Goal: Task Accomplishment & Management: Manage account settings

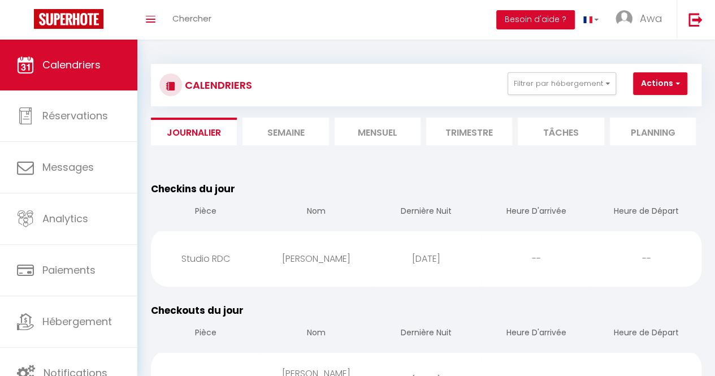
click at [390, 129] on li "Mensuel" at bounding box center [378, 132] width 86 height 28
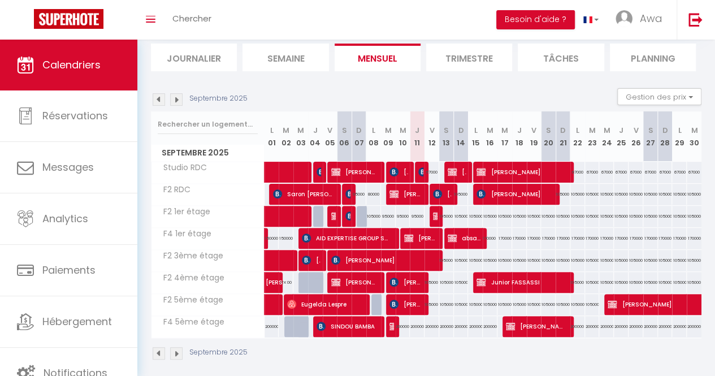
scroll to position [75, 0]
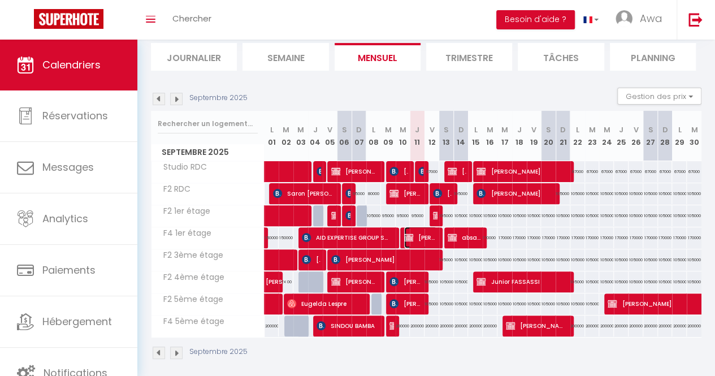
click at [412, 237] on span "[PERSON_NAME]" at bounding box center [420, 237] width 33 height 21
select select "OK"
select select "KO"
select select "0"
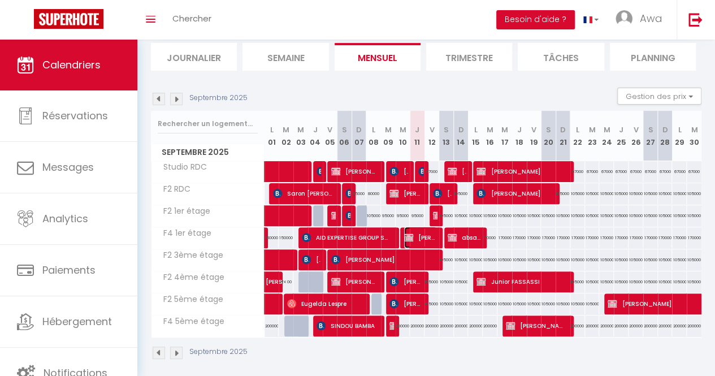
select select "1"
select select
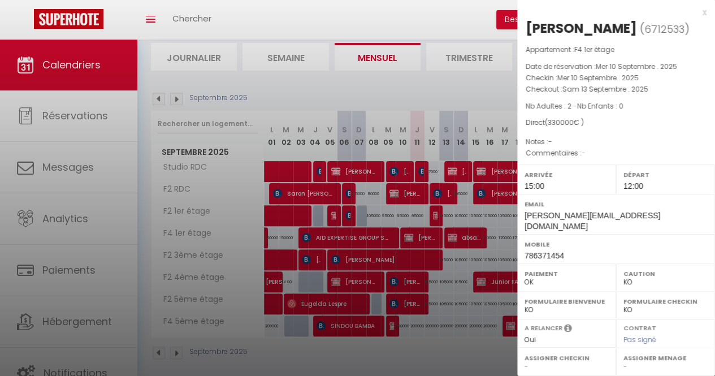
click at [447, 118] on div at bounding box center [357, 188] width 715 height 376
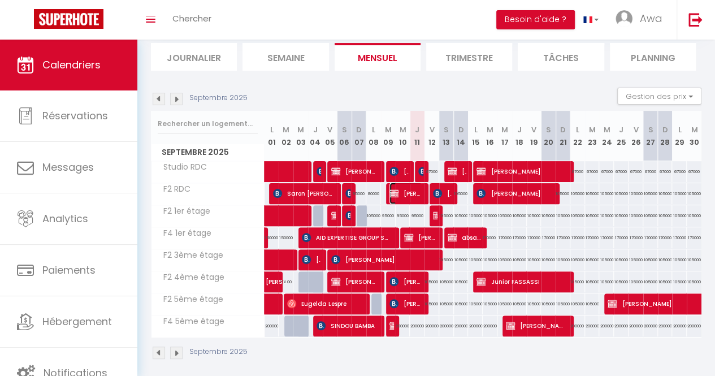
click at [415, 191] on span "[PERSON_NAME] [PERSON_NAME]" at bounding box center [406, 193] width 33 height 21
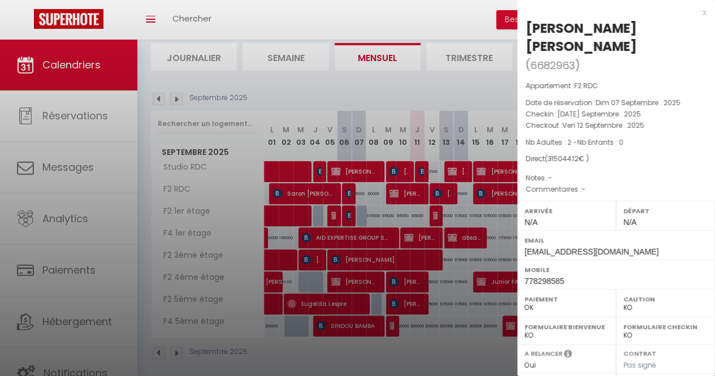
click at [408, 205] on div at bounding box center [357, 188] width 715 height 376
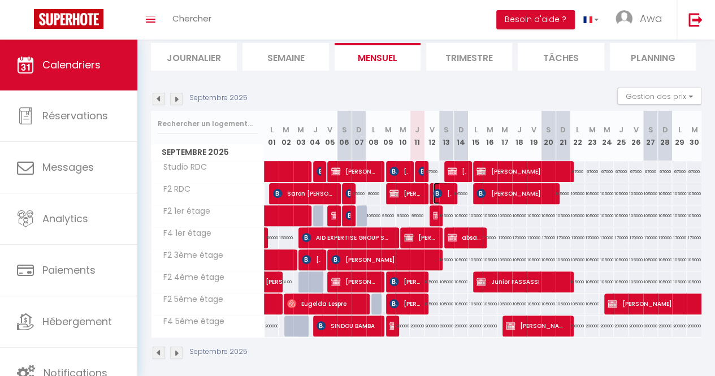
click at [434, 187] on span "[PERSON_NAME]" at bounding box center [442, 193] width 19 height 21
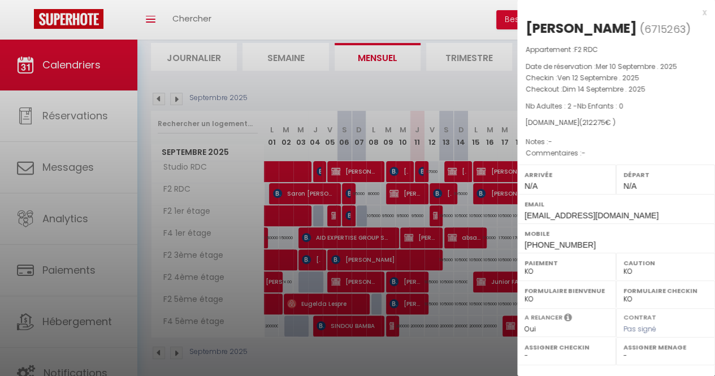
click at [408, 219] on div at bounding box center [357, 188] width 715 height 376
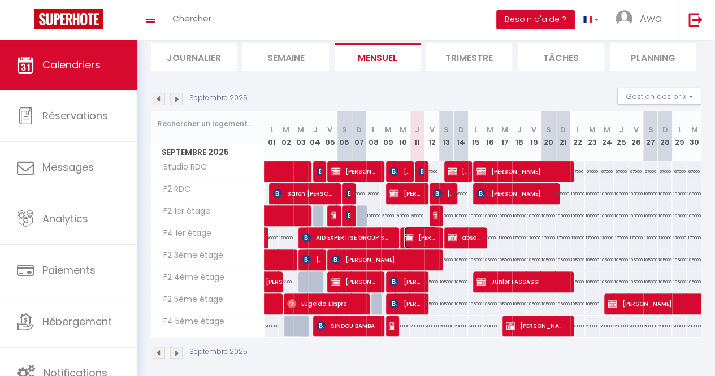
click at [422, 234] on span "[PERSON_NAME]" at bounding box center [420, 237] width 33 height 21
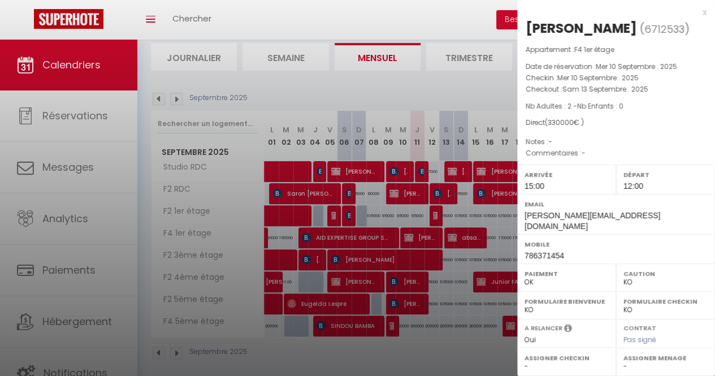
click at [419, 278] on div at bounding box center [357, 188] width 715 height 376
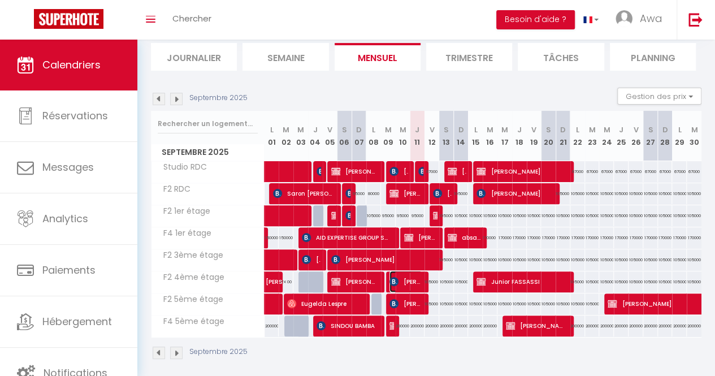
click at [419, 278] on span "[PERSON_NAME] veyretout" at bounding box center [406, 281] width 33 height 21
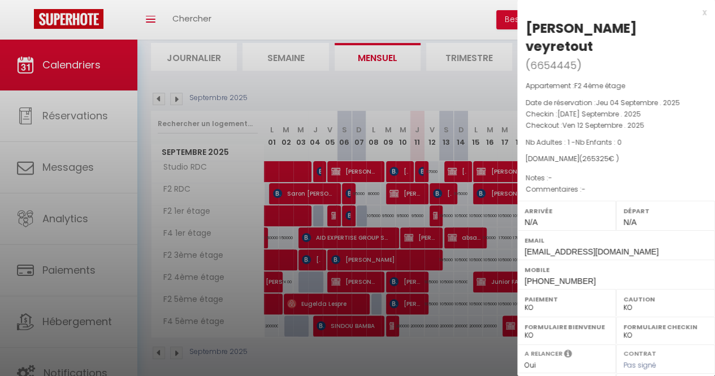
click at [294, 93] on div at bounding box center [357, 188] width 715 height 376
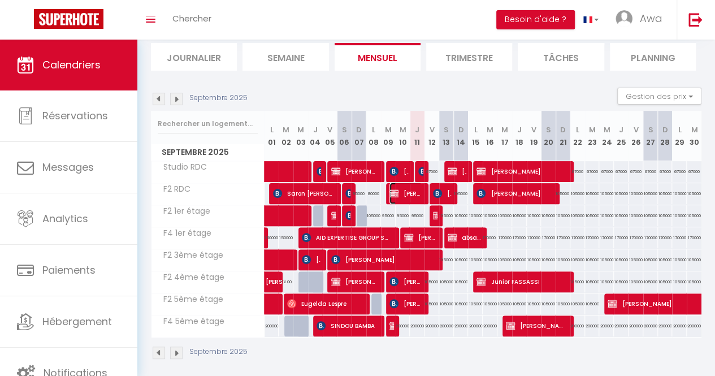
click at [410, 192] on span "[PERSON_NAME] [PERSON_NAME]" at bounding box center [406, 193] width 33 height 21
select select "OK"
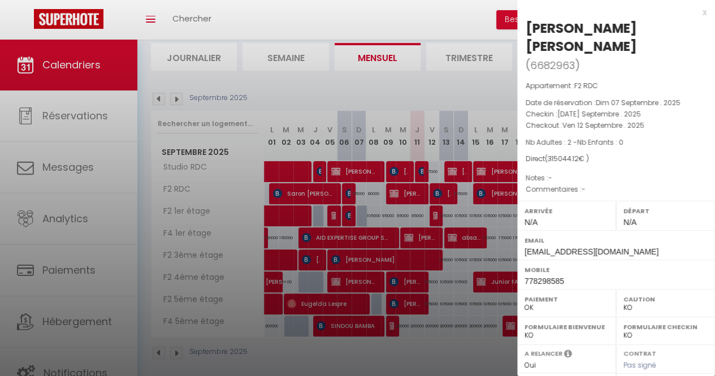
click at [468, 86] on div at bounding box center [357, 188] width 715 height 376
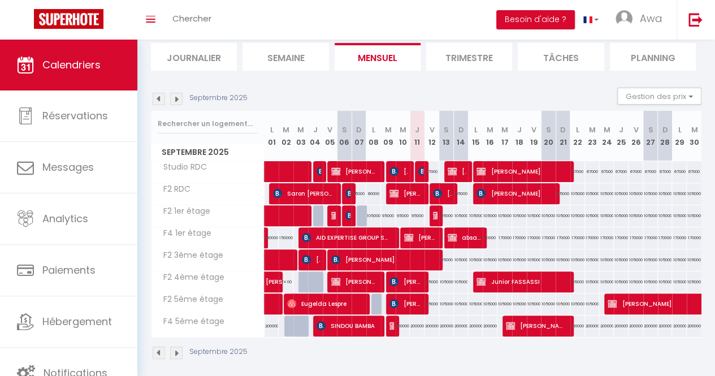
click at [158, 349] on img at bounding box center [159, 353] width 12 height 12
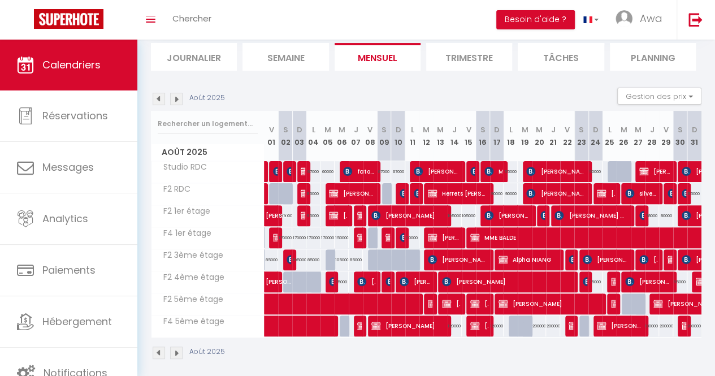
click at [158, 349] on img at bounding box center [159, 353] width 12 height 12
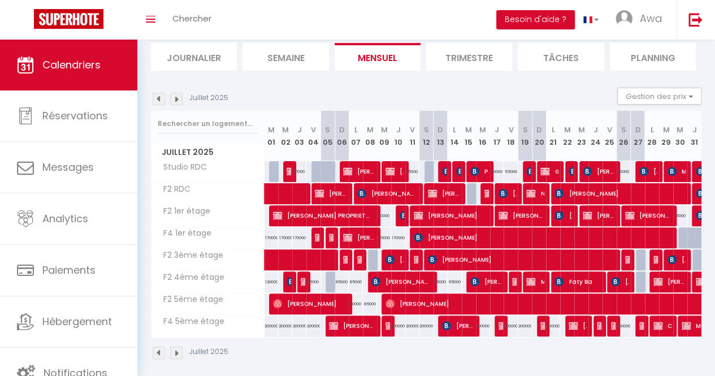
click at [176, 352] on img at bounding box center [176, 353] width 12 height 12
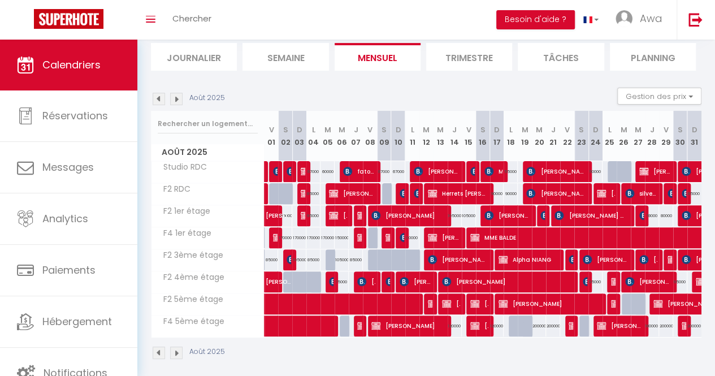
click at [176, 352] on img at bounding box center [176, 353] width 12 height 12
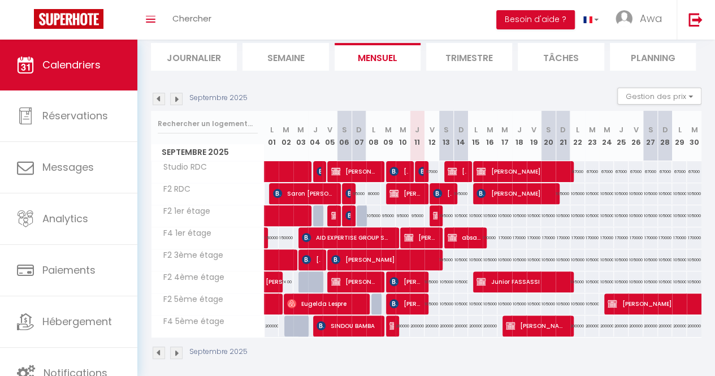
click at [176, 352] on img at bounding box center [176, 353] width 12 height 12
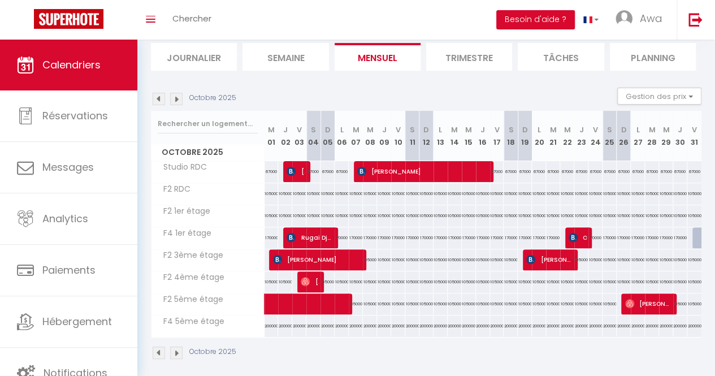
click at [175, 351] on img at bounding box center [176, 353] width 12 height 12
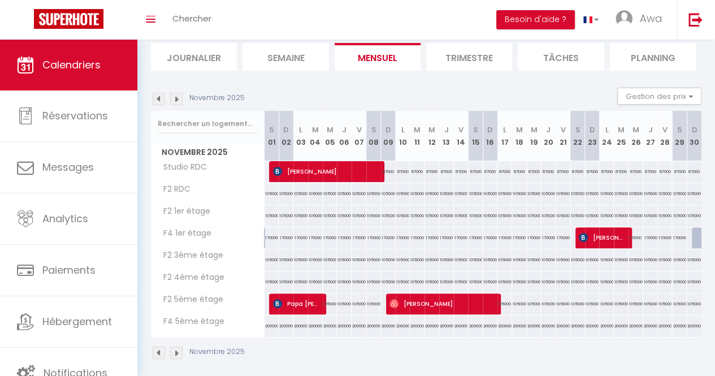
click at [175, 351] on img at bounding box center [176, 353] width 12 height 12
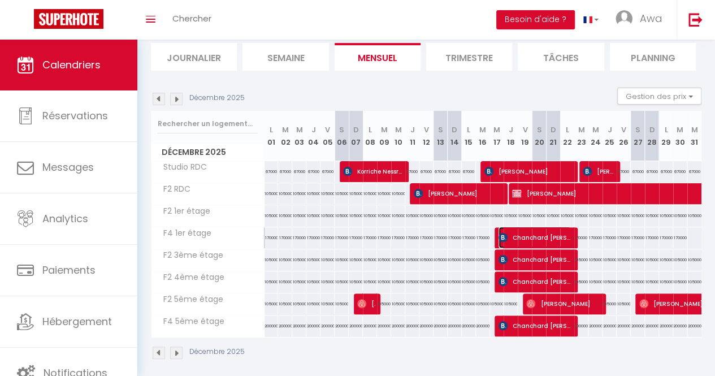
click at [531, 230] on span "Chanchard [PERSON_NAME] kaki" at bounding box center [535, 237] width 72 height 21
select select "KO"
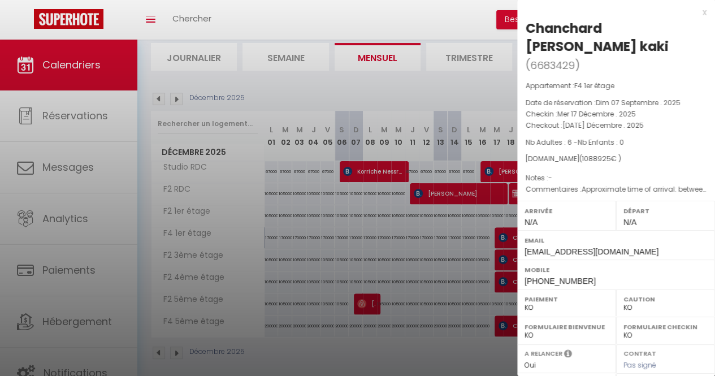
click at [452, 236] on div at bounding box center [357, 188] width 715 height 376
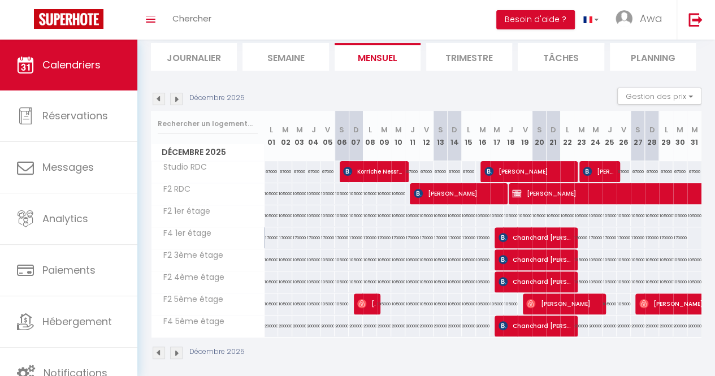
click at [158, 352] on img at bounding box center [159, 353] width 12 height 12
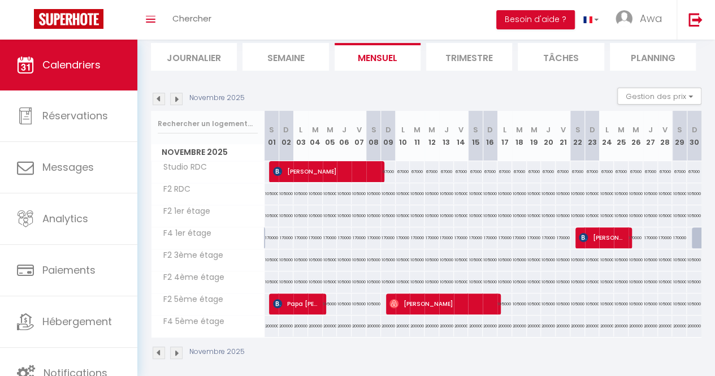
click at [158, 352] on img at bounding box center [159, 353] width 12 height 12
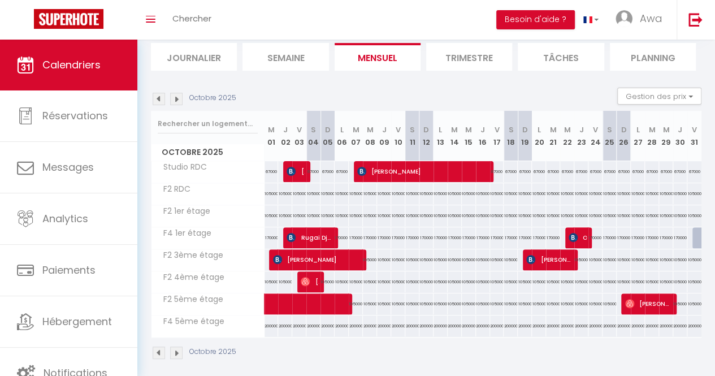
click at [158, 352] on img at bounding box center [159, 353] width 12 height 12
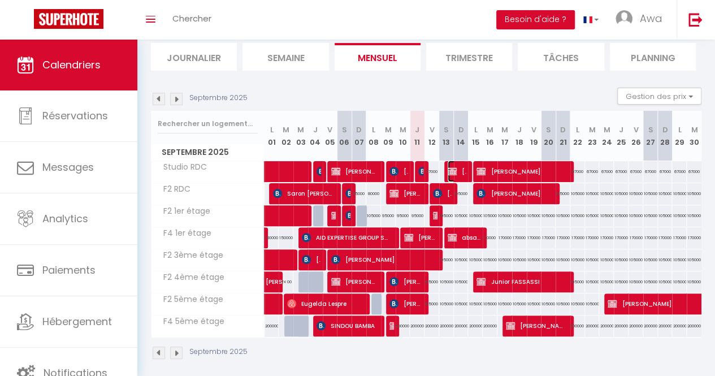
click at [452, 172] on img at bounding box center [452, 171] width 9 height 9
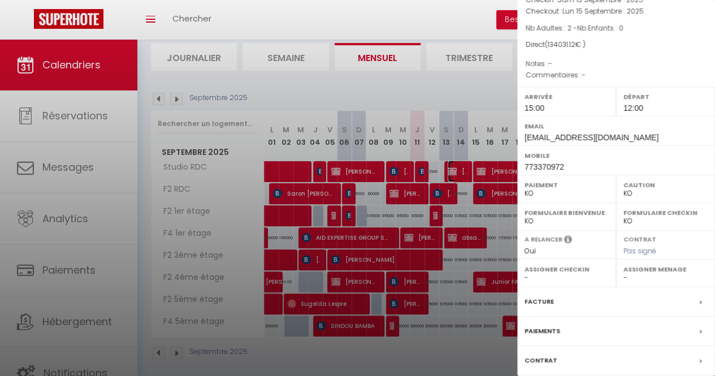
scroll to position [148, 0]
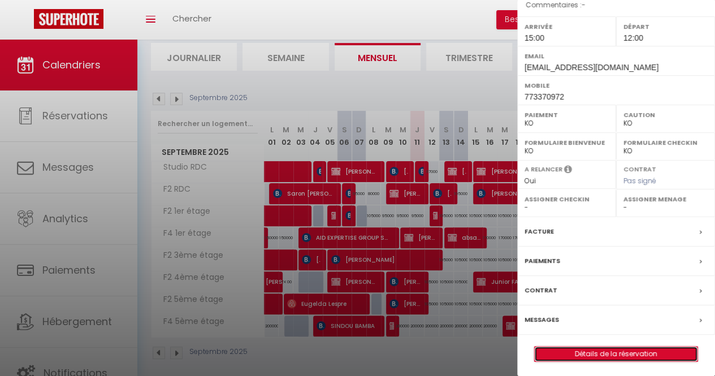
click at [609, 356] on link "Détails de la réservation" at bounding box center [616, 354] width 163 height 15
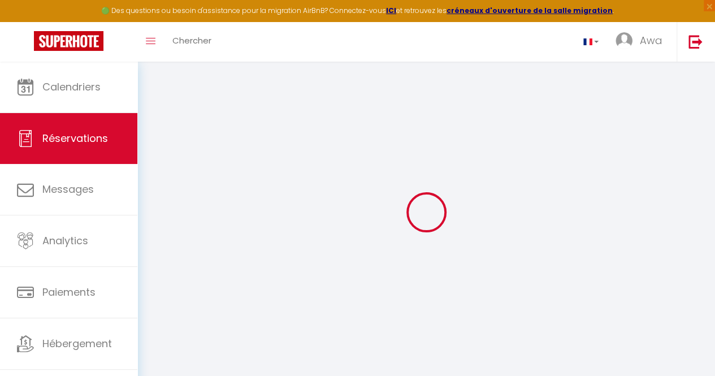
type input "ALLEY"
type input "AYAD"
type input "[EMAIL_ADDRESS][DOMAIN_NAME]"
type input "773370972"
type input "11000"
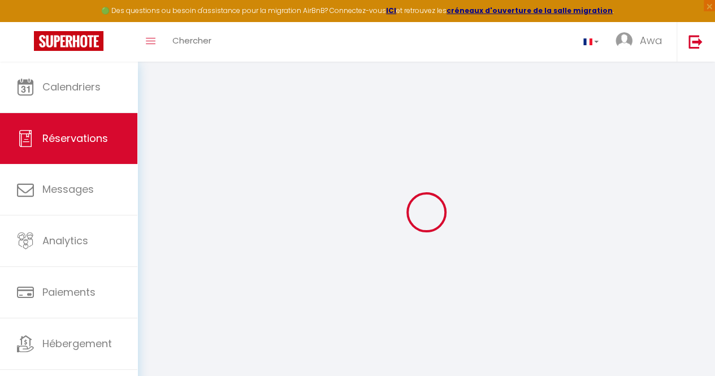
type input "[STREET_ADDRESS]"
type input "[GEOGRAPHIC_DATA]"
select select "SN"
select select "20900"
select select "2"
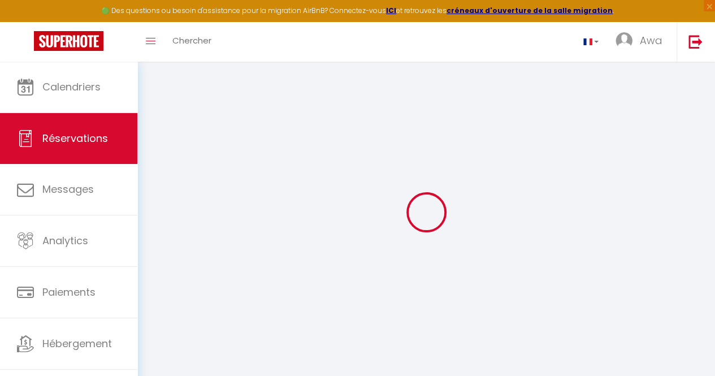
type input "[PERSON_NAME] 13 Septembre 2025"
select select
type input "Lun 15 Septembre 2025"
select select
type input "2"
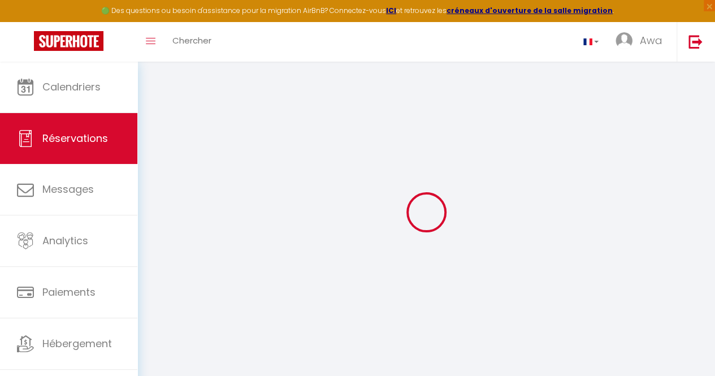
select select "10"
select select
type input "134000"
checkbox input "false"
type input "0"
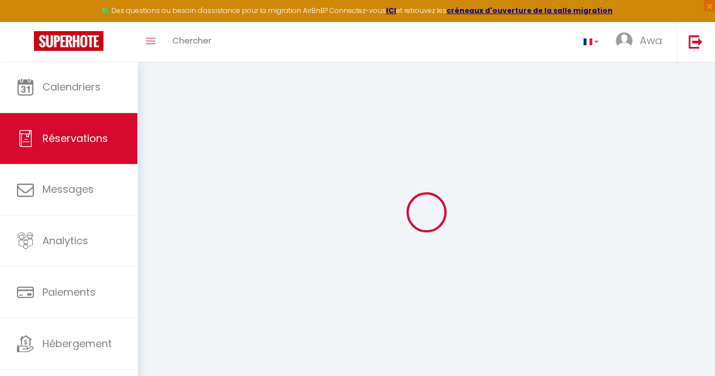
type input "0"
select select
select select "14"
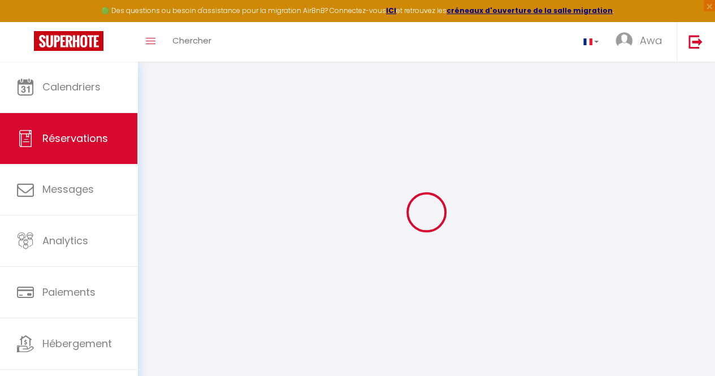
checkbox input "false"
select select
checkbox input "false"
select select
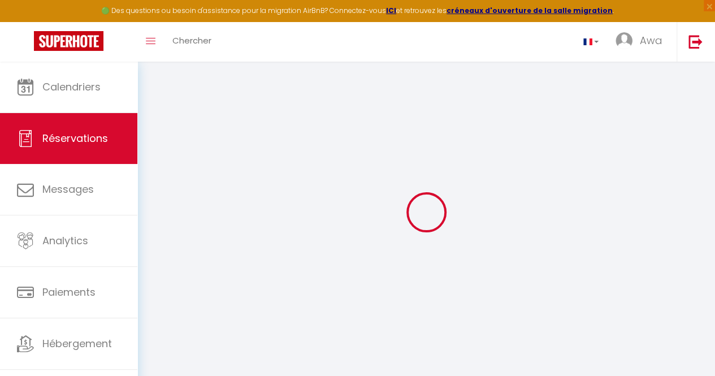
select select
checkbox input "false"
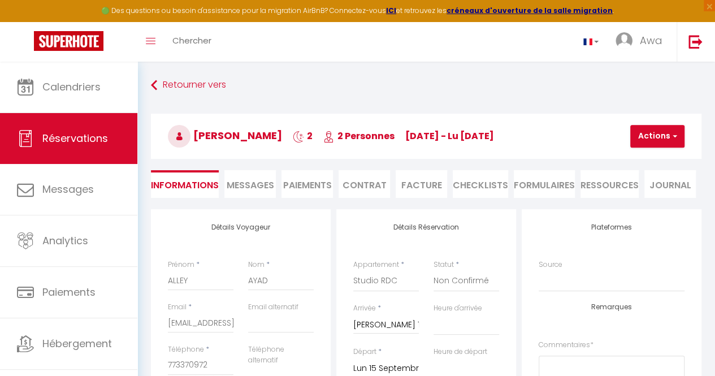
select select
checkbox input "false"
type input "25"
type input "6.12"
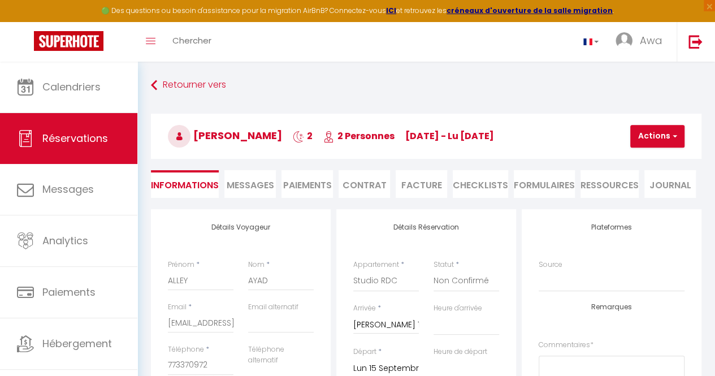
select select
checkbox input "false"
select select "15:00"
select select "12:00"
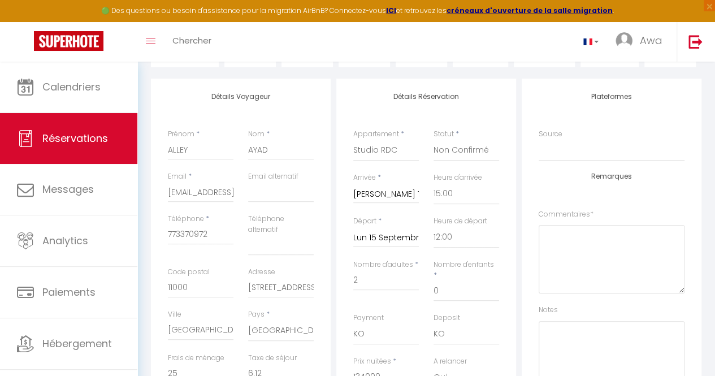
scroll to position [130, 0]
click at [438, 151] on select "Confirmé Non Confirmé [PERSON_NAME] par le voyageur No Show Request" at bounding box center [467, 150] width 66 height 21
select select "1"
click at [434, 140] on select "Confirmé Non Confirmé [PERSON_NAME] par le voyageur No Show Request" at bounding box center [467, 150] width 66 height 21
checkbox input "false"
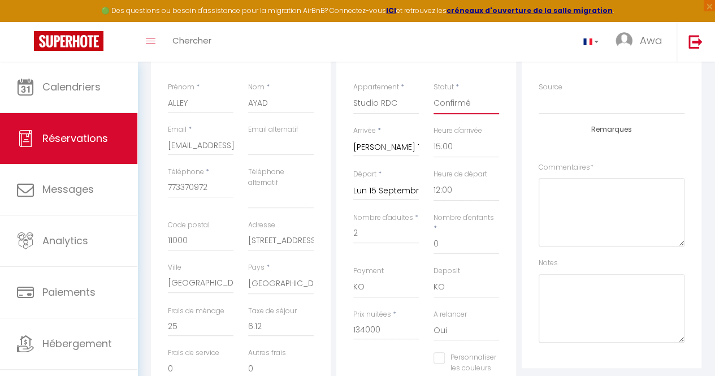
scroll to position [178, 0]
click at [390, 276] on select "OK KO" at bounding box center [386, 286] width 66 height 21
select select "12"
click at [353, 276] on select "OK KO" at bounding box center [386, 286] width 66 height 21
checkbox input "false"
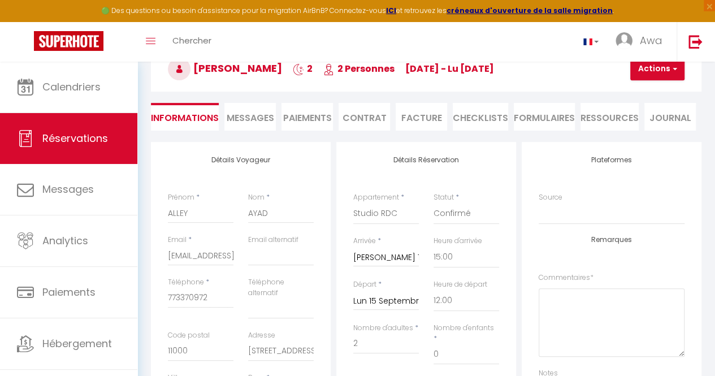
scroll to position [60, 0]
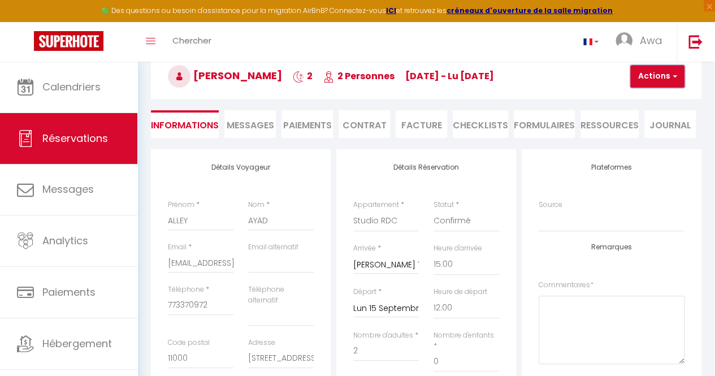
click at [672, 71] on span "button" at bounding box center [673, 76] width 7 height 10
click at [647, 100] on link "Enregistrer" at bounding box center [666, 101] width 89 height 15
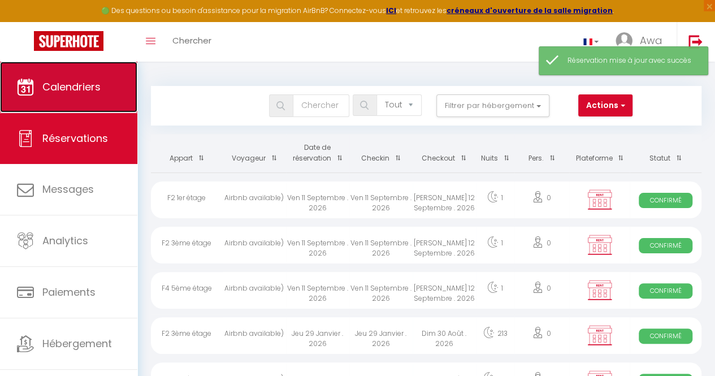
click at [92, 89] on span "Calendriers" at bounding box center [71, 87] width 58 height 14
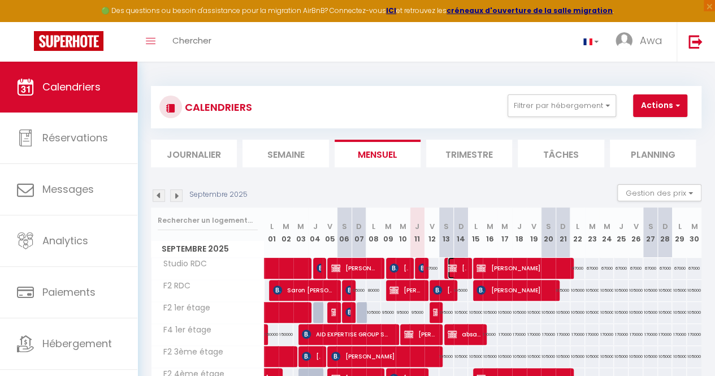
click at [451, 270] on img at bounding box center [452, 267] width 9 height 9
select select "OK"
select select "KO"
select select "0"
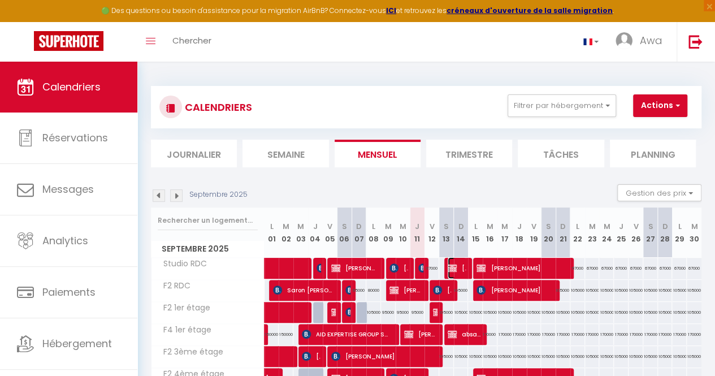
select select "1"
select select
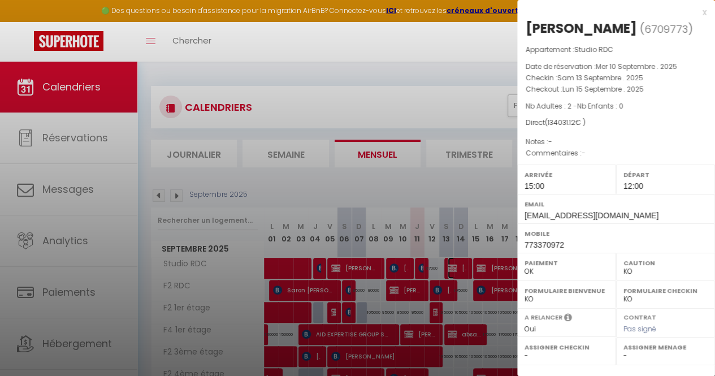
scroll to position [148, 0]
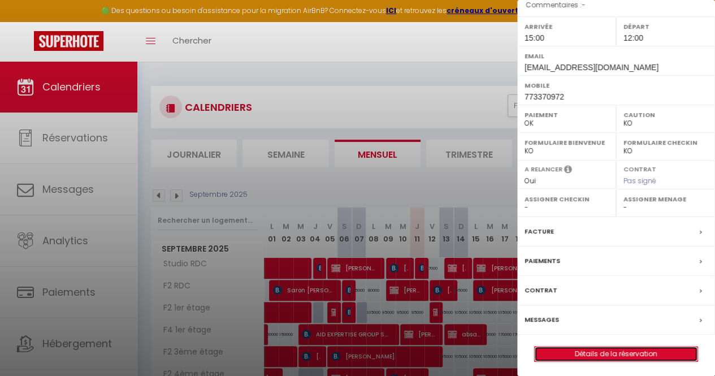
click at [624, 347] on link "Détails de la réservation" at bounding box center [616, 354] width 163 height 15
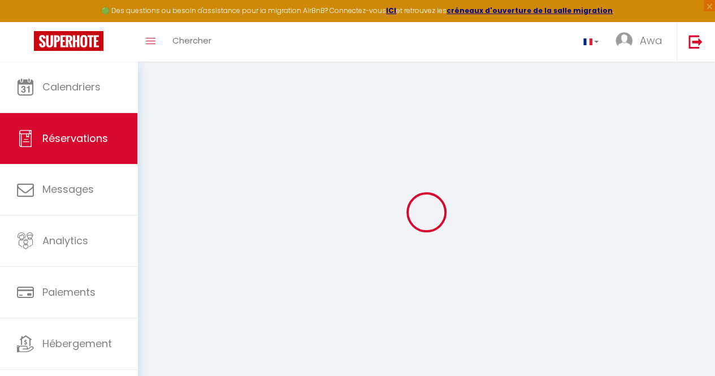
type input "ALLEY"
type input "AYAD"
type input "[EMAIL_ADDRESS][DOMAIN_NAME]"
type input "773370972"
type input "11000"
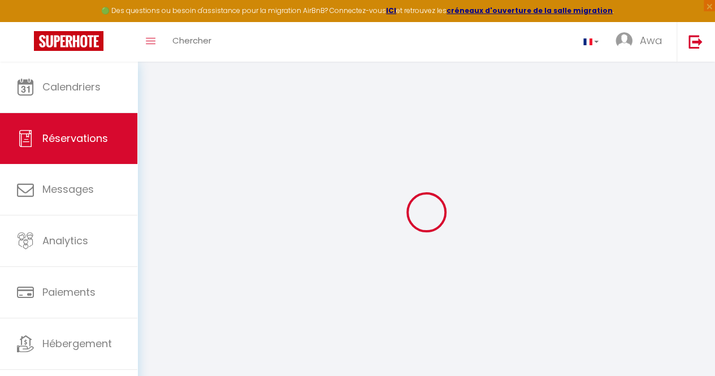
type input "[STREET_ADDRESS]"
type input "[GEOGRAPHIC_DATA]"
select select "SN"
select select "20900"
select select "1"
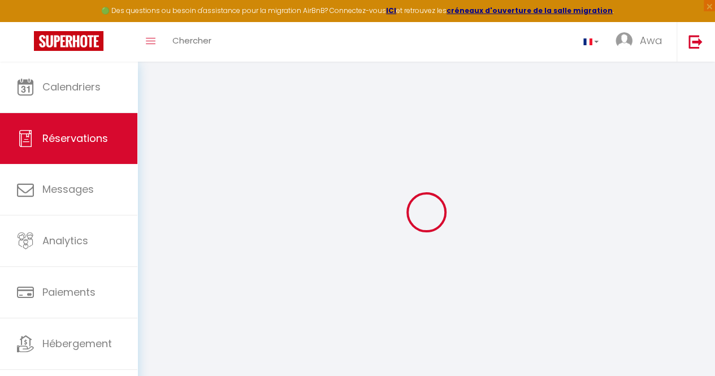
type input "[PERSON_NAME] 13 Septembre 2025"
select select
type input "Lun 15 Septembre 2025"
select select
type input "2"
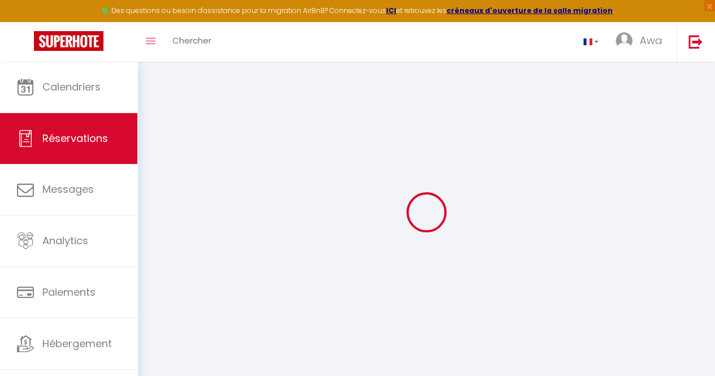
select select "12"
select select
type input "134000"
checkbox input "false"
type input "0"
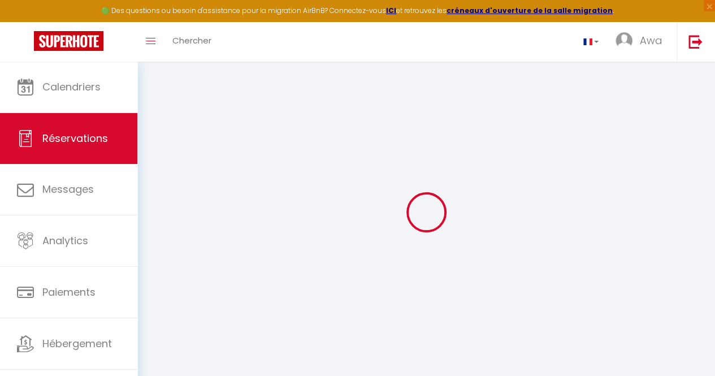
type input "0"
select select
select select "14"
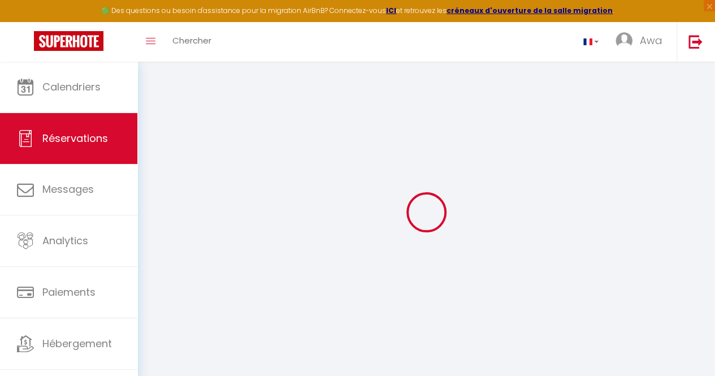
checkbox input "false"
select select
checkbox input "false"
select select
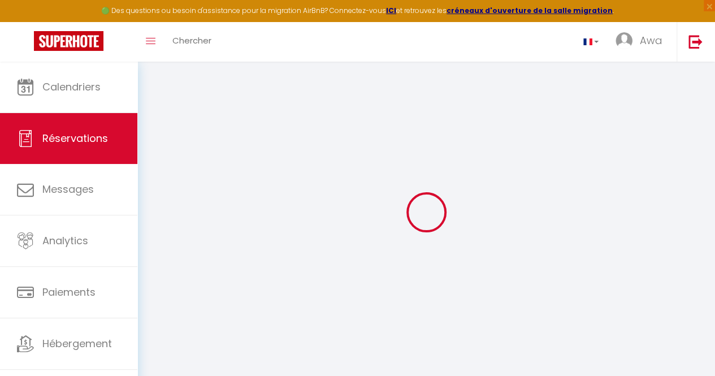
select select
checkbox input "false"
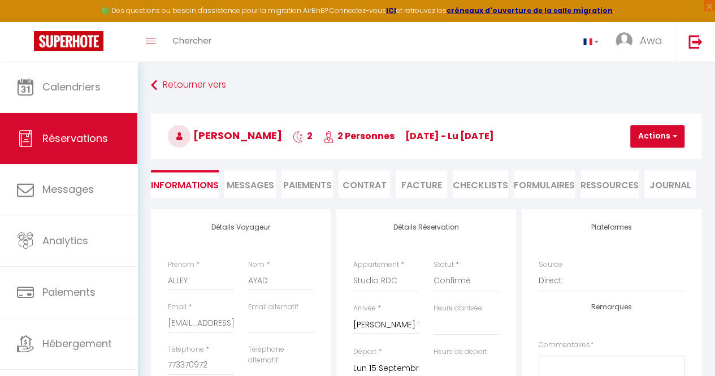
select select
checkbox input "false"
type input "25"
type input "6.12"
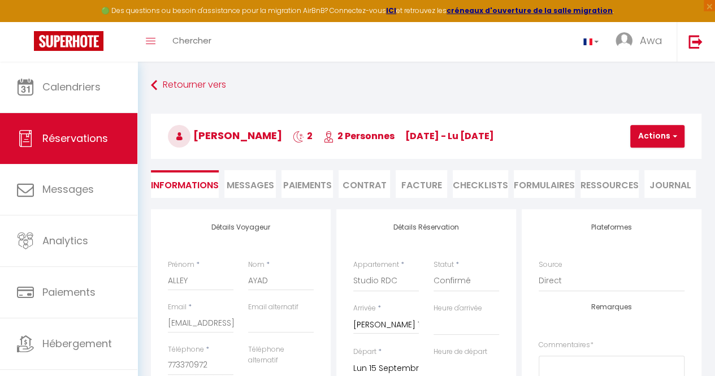
select select
checkbox input "false"
select select "15:00"
select select "12:00"
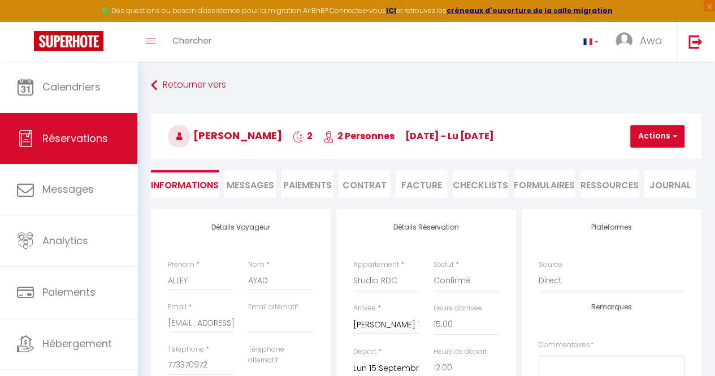
click at [429, 180] on li "Facture" at bounding box center [421, 184] width 51 height 28
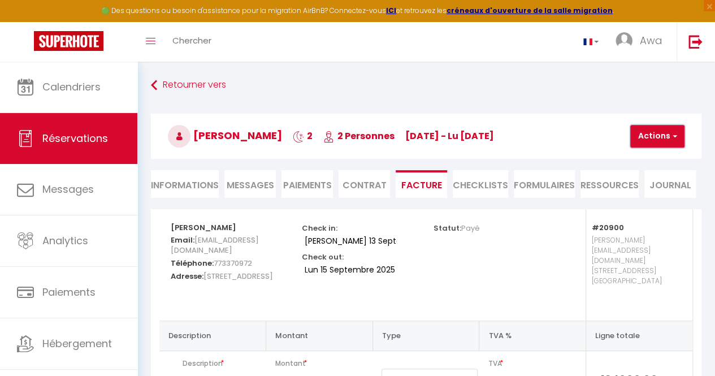
click at [640, 127] on button "Actions" at bounding box center [657, 136] width 54 height 23
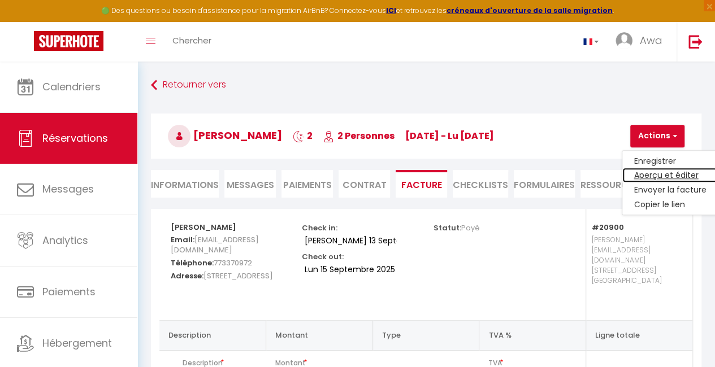
click at [638, 176] on link "Aperçu et éditer" at bounding box center [669, 175] width 95 height 15
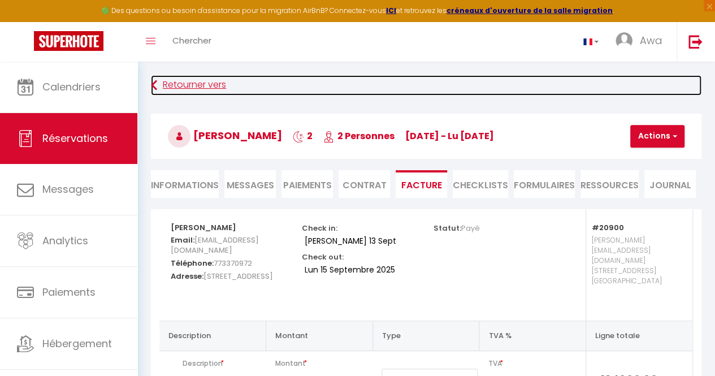
click at [170, 83] on link "Retourner vers" at bounding box center [426, 85] width 551 height 20
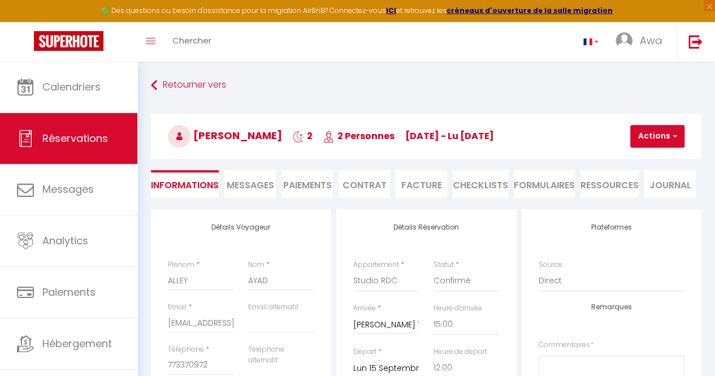
click at [216, 131] on span "[PERSON_NAME]" at bounding box center [225, 135] width 114 height 14
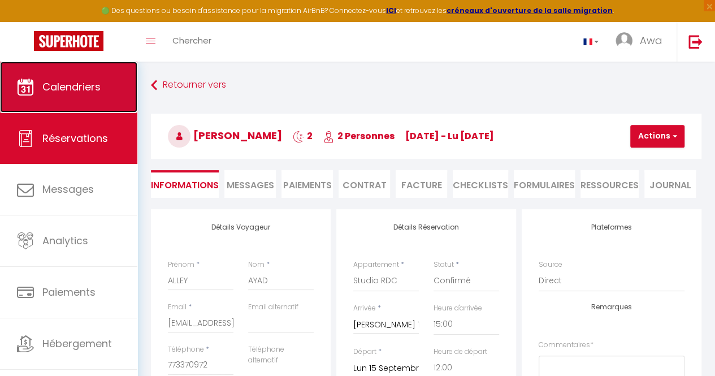
click at [92, 97] on link "Calendriers" at bounding box center [68, 87] width 137 height 51
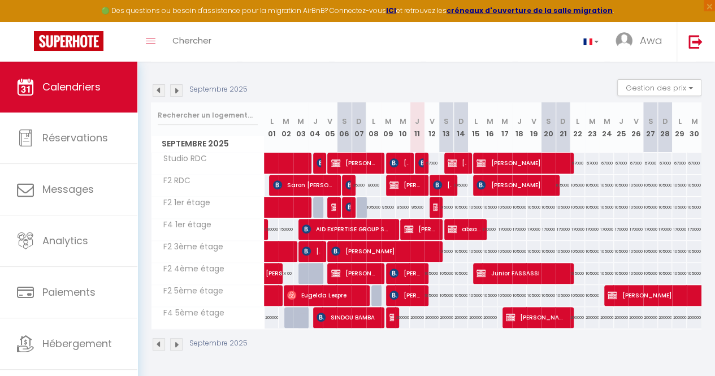
scroll to position [109, 0]
click at [405, 291] on span "[PERSON_NAME]" at bounding box center [406, 294] width 33 height 21
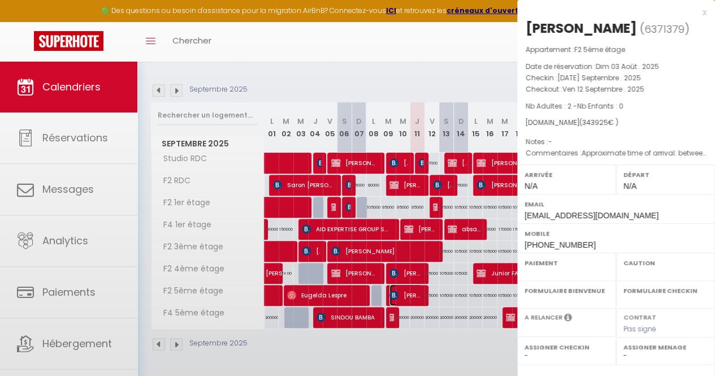
select select "KO"
select select "0"
select select "1"
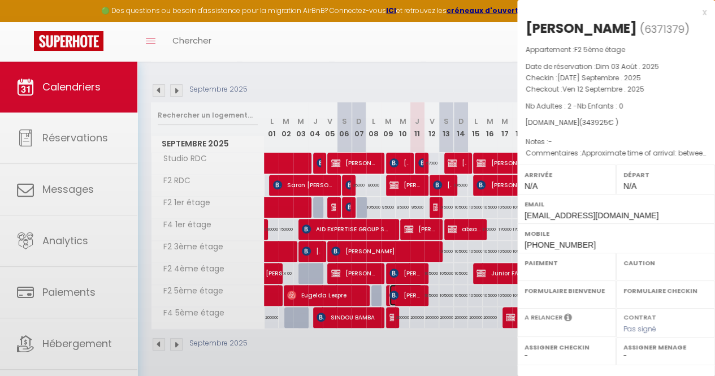
select select
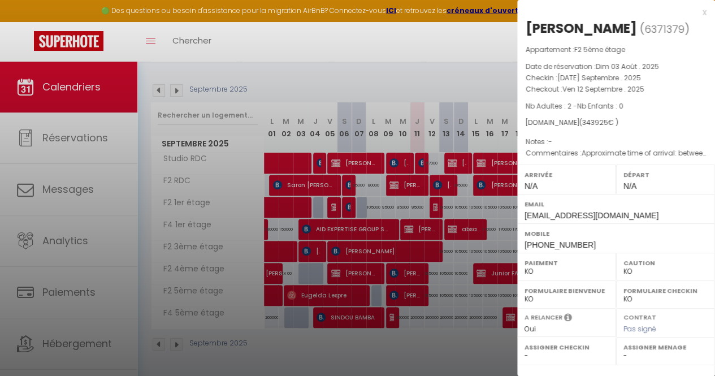
click at [445, 182] on div at bounding box center [357, 188] width 715 height 376
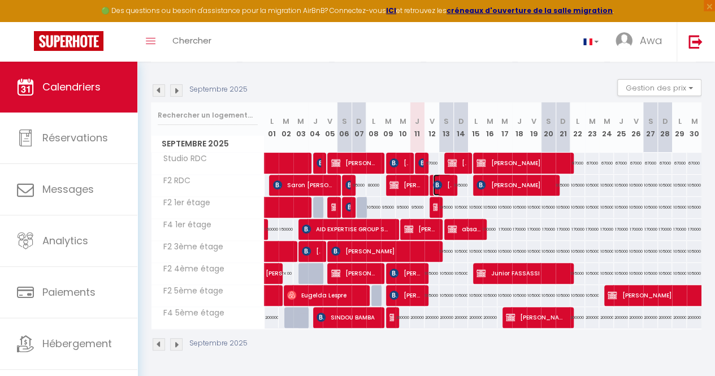
click at [445, 182] on span "[PERSON_NAME]" at bounding box center [442, 184] width 19 height 21
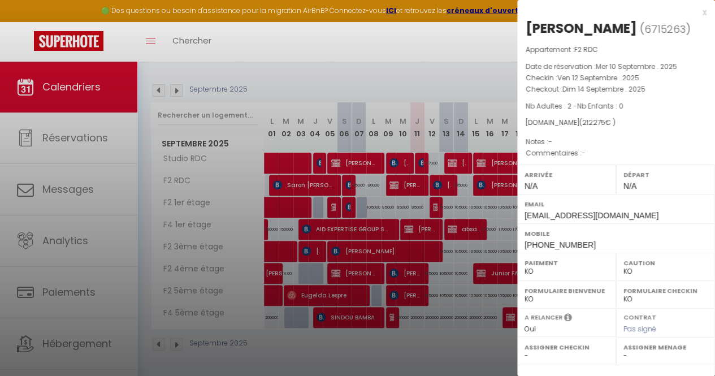
click at [314, 77] on div at bounding box center [357, 188] width 715 height 376
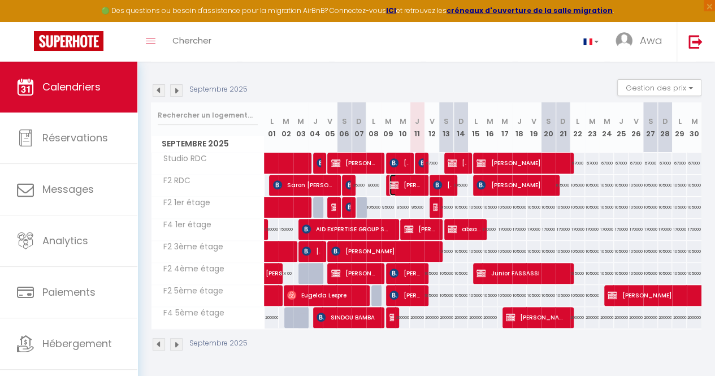
click at [404, 185] on span "[PERSON_NAME] [PERSON_NAME]" at bounding box center [406, 184] width 33 height 21
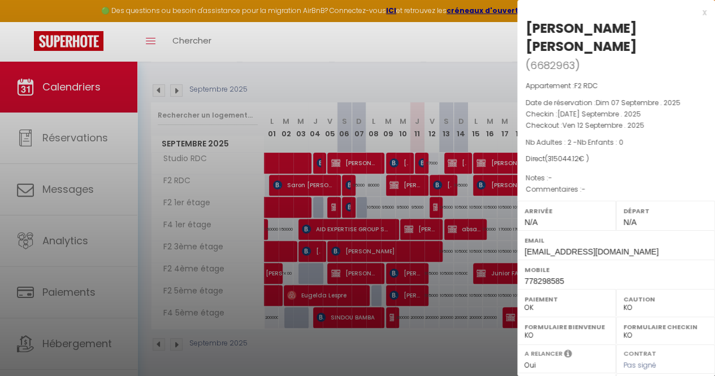
click at [404, 185] on div at bounding box center [357, 188] width 715 height 376
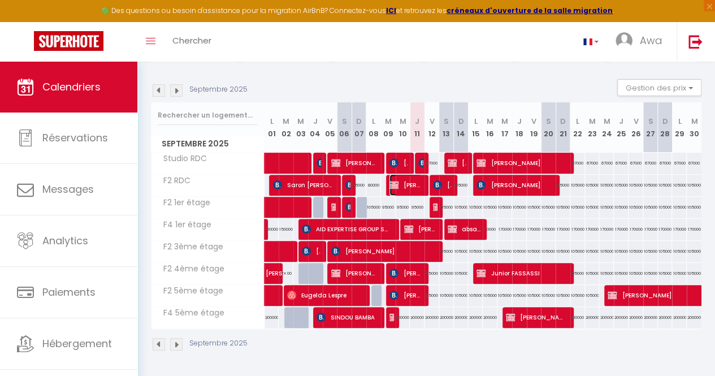
click at [404, 185] on span "[PERSON_NAME] [PERSON_NAME]" at bounding box center [406, 184] width 33 height 21
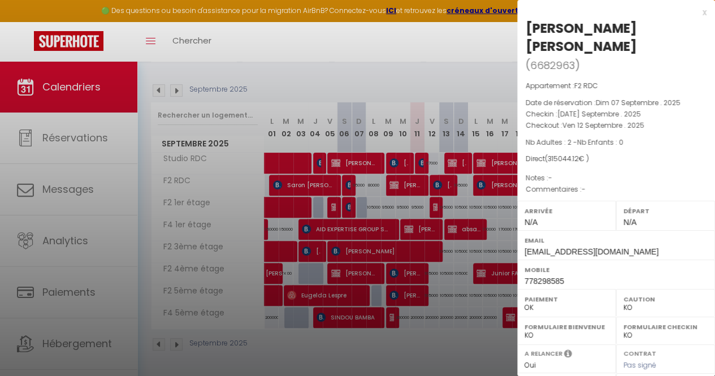
click at [412, 200] on div at bounding box center [357, 188] width 715 height 376
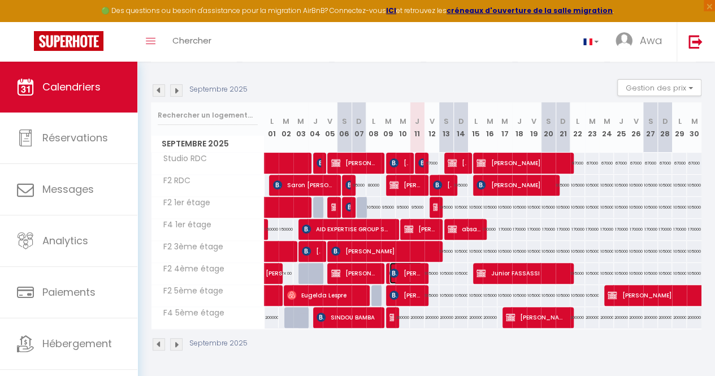
click at [408, 262] on span "[PERSON_NAME] veyretout" at bounding box center [406, 272] width 33 height 21
select select "KO"
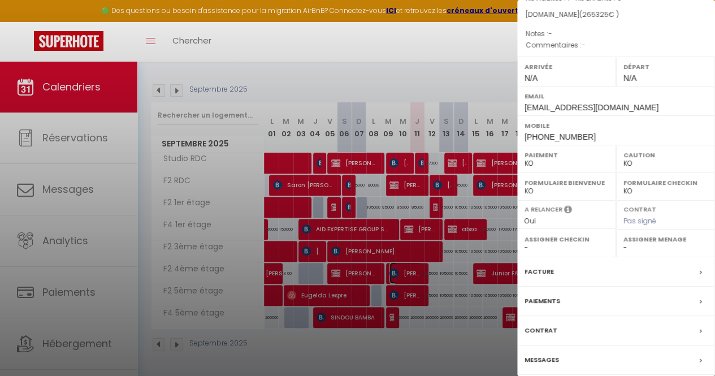
scroll to position [166, 0]
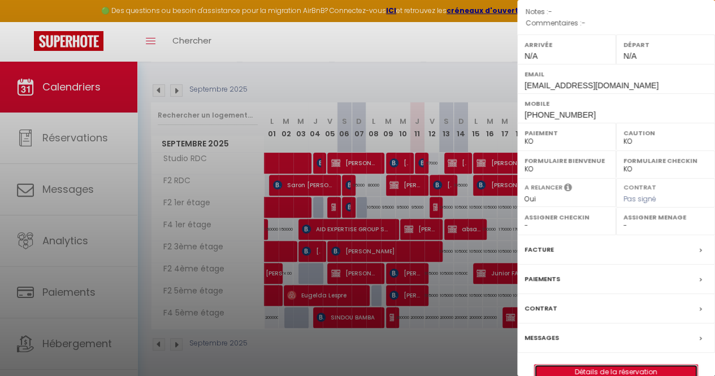
click at [578, 365] on link "Détails de la réservation" at bounding box center [616, 372] width 163 height 15
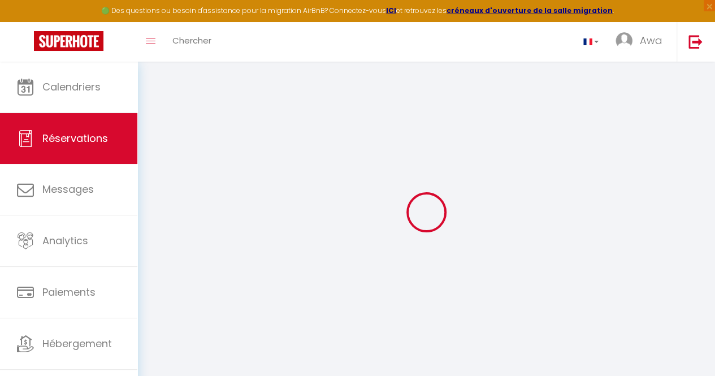
type input "[PERSON_NAME]"
type input "veyretout"
type input "[EMAIL_ADDRESS][DOMAIN_NAME]"
type input "[PHONE_NUMBER]"
type input "[STREET_ADDRESS]"
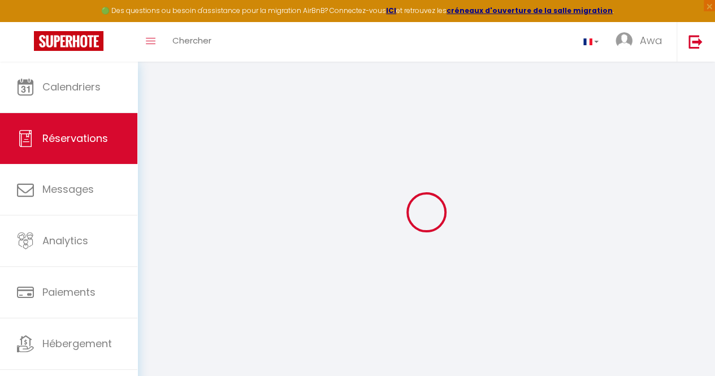
type input "[GEOGRAPHIC_DATA]"
select select "FR"
type input "47218"
select select "19139"
select select "1"
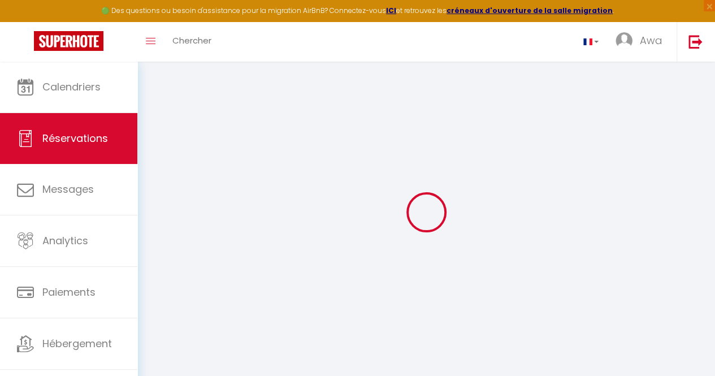
select select
type input "1"
select select "10"
select select
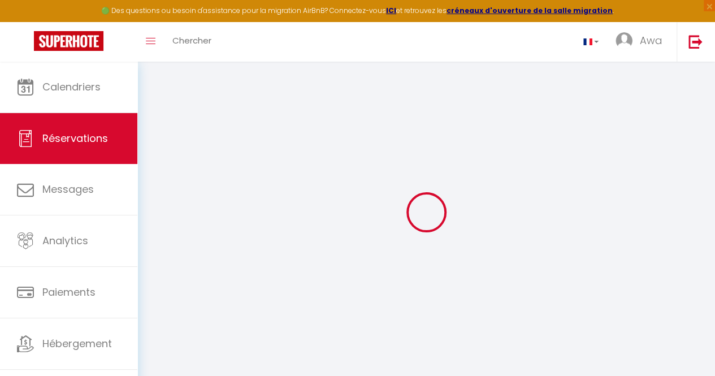
type input "239400"
checkbox input "false"
select select "2"
type input "0"
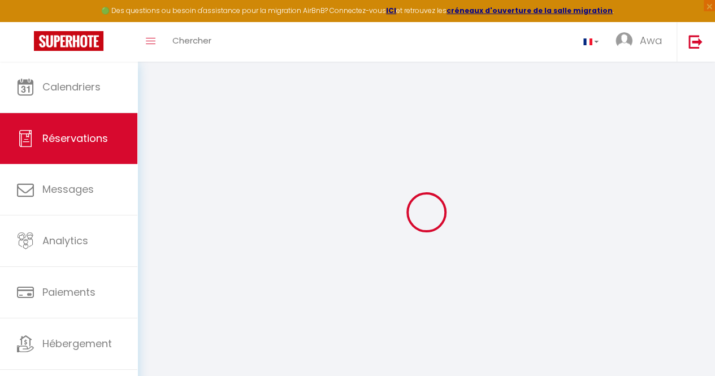
type input "0"
select select
select select "14"
checkbox input "false"
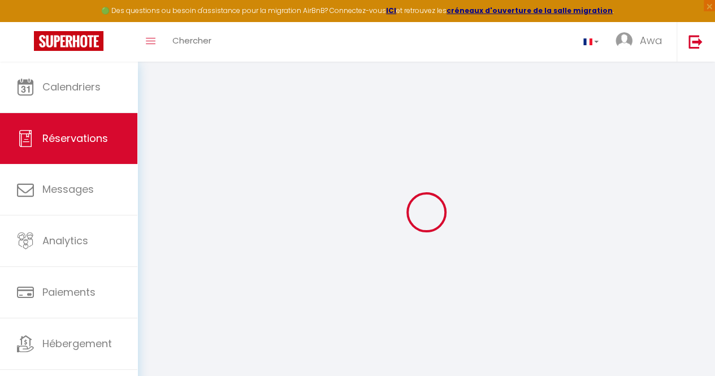
select select
checkbox input "false"
select select
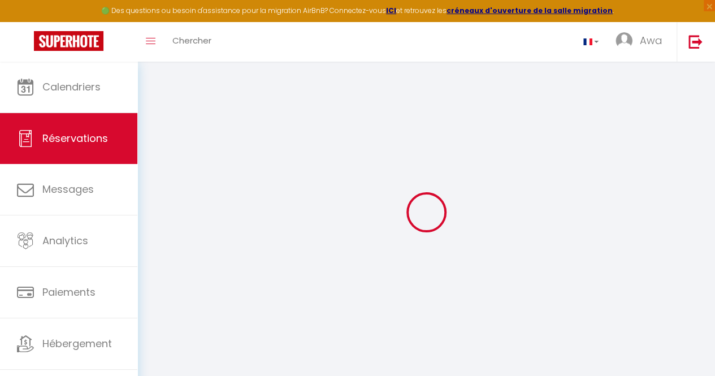
checkbox input "false"
select select
checkbox input "false"
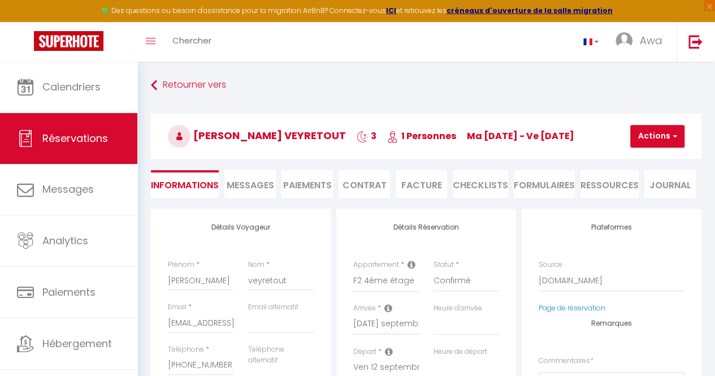
type input "22925"
type input "3000"
select select
checkbox input "false"
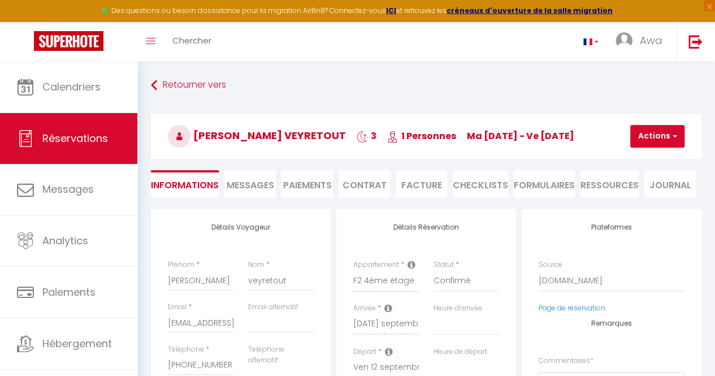
select select
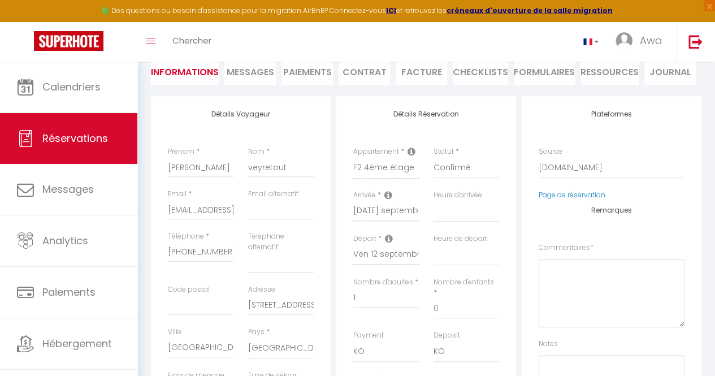
scroll to position [131, 0]
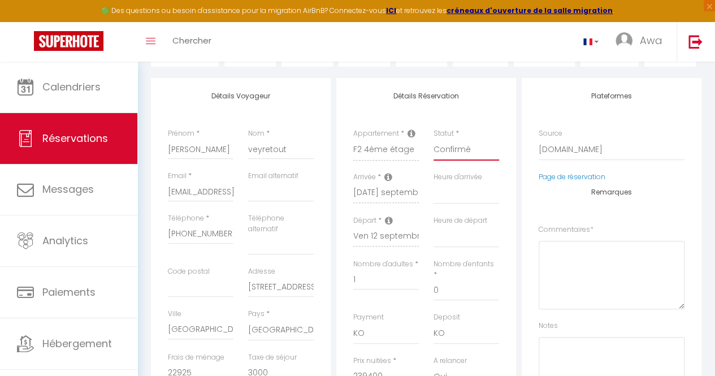
click at [460, 152] on select "Confirmé Non Confirmé [PERSON_NAME] par le voyageur No Show Request" at bounding box center [467, 149] width 66 height 21
select select "1"
click at [434, 139] on select "Confirmé Non Confirmé [PERSON_NAME] par le voyageur No Show Request" at bounding box center [467, 149] width 66 height 21
select select
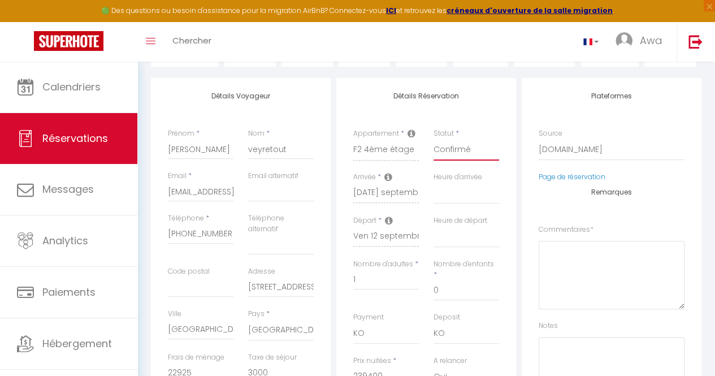
checkbox input "false"
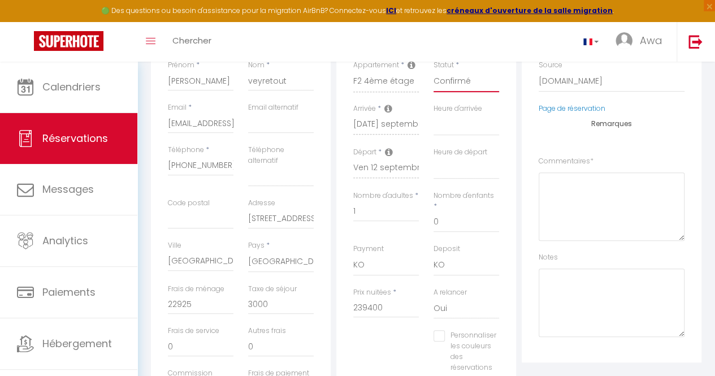
scroll to position [202, 0]
click at [373, 258] on select "OK KO" at bounding box center [386, 262] width 66 height 21
select select "12"
click at [353, 252] on select "OK KO" at bounding box center [386, 262] width 66 height 21
select select
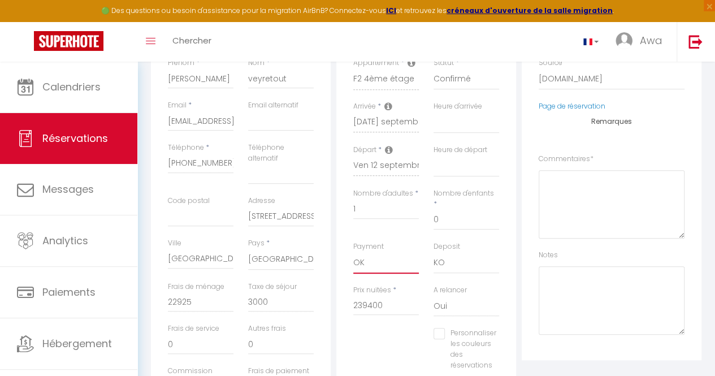
select select
checkbox input "false"
click at [387, 300] on input "239400" at bounding box center [386, 305] width 66 height 20
type input "23940"
select select
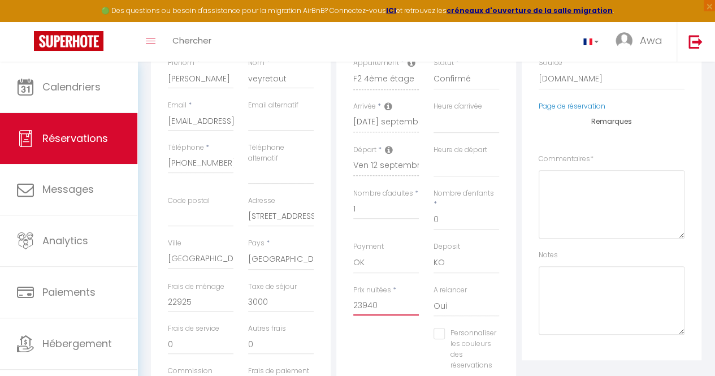
select select
checkbox input "false"
type input "2394"
select select
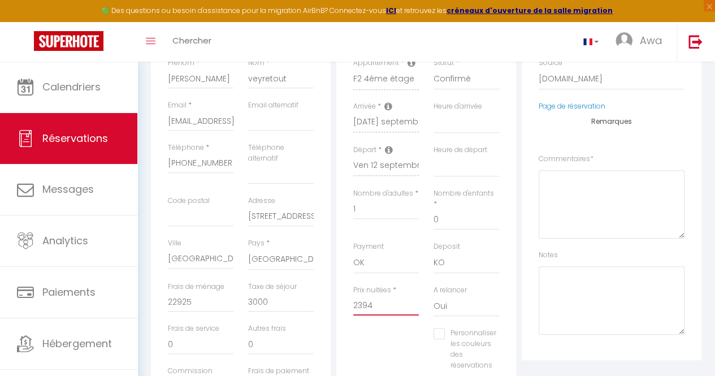
checkbox input "false"
type input "239"
select select
checkbox input "false"
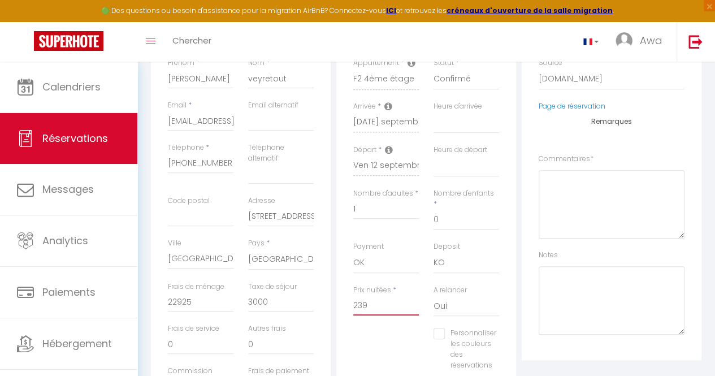
type input "23"
select select
checkbox input "false"
type input "2"
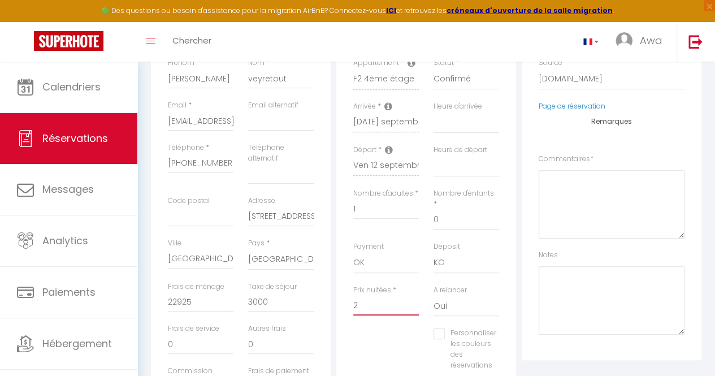
select select
checkbox input "false"
select select
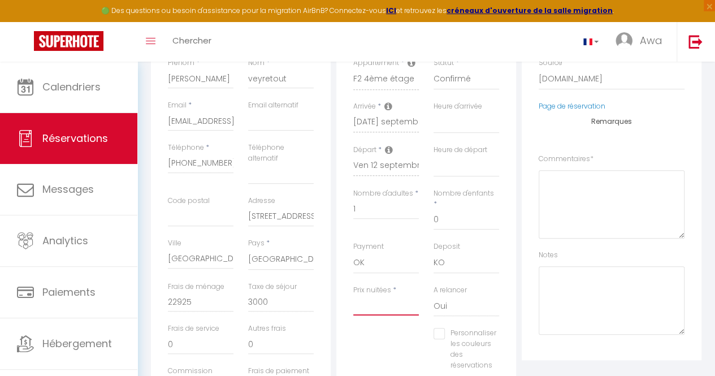
checkbox input "false"
type input "2"
select select
checkbox input "false"
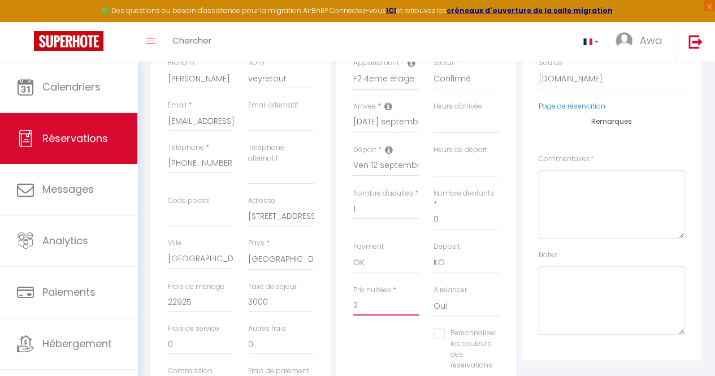
type input "26"
select select
checkbox input "false"
type input "265"
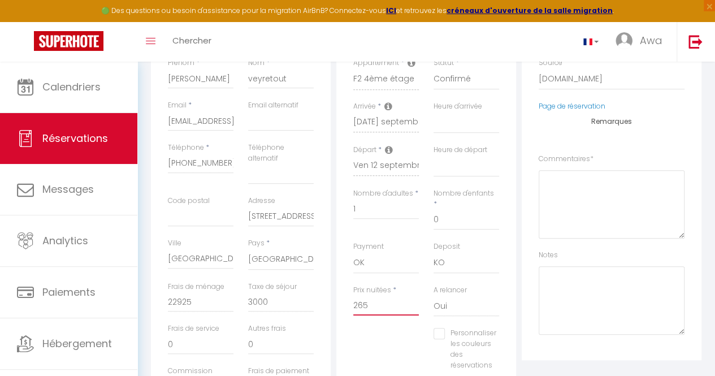
select select
checkbox input "false"
type input "2653"
select select
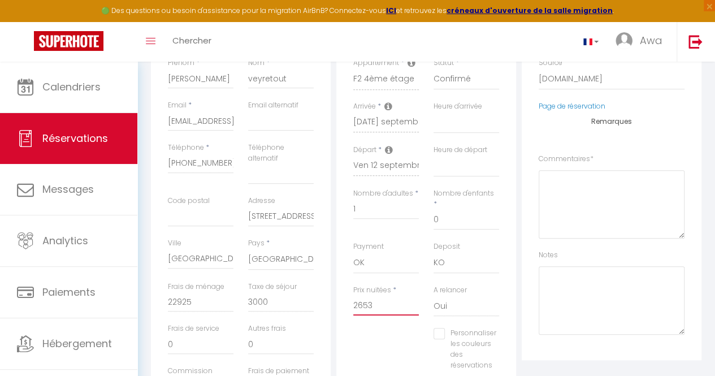
select select
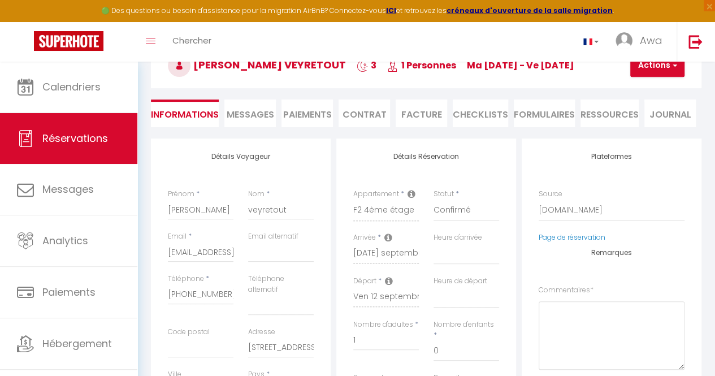
scroll to position [69, 0]
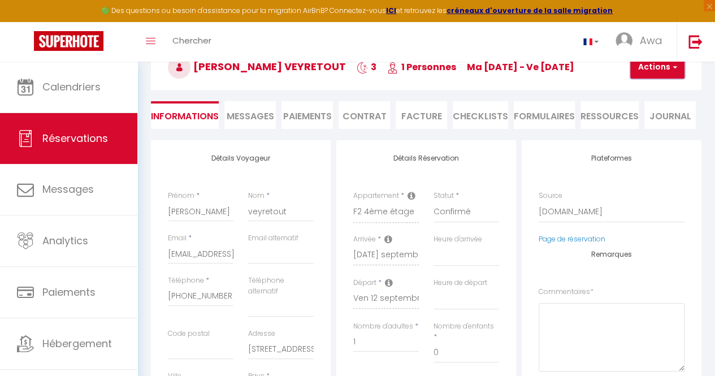
click at [644, 72] on button "Actions" at bounding box center [657, 67] width 54 height 23
click at [642, 88] on link "Enregistrer" at bounding box center [666, 92] width 89 height 15
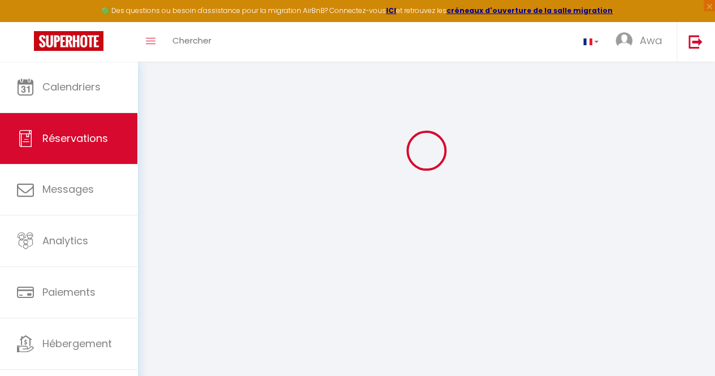
scroll to position [62, 0]
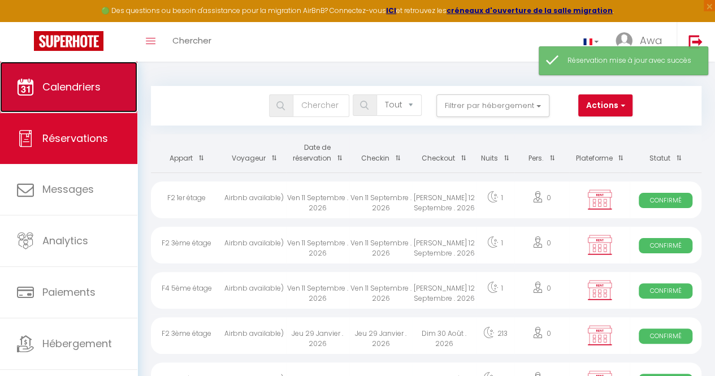
click at [64, 84] on span "Calendriers" at bounding box center [71, 87] width 58 height 14
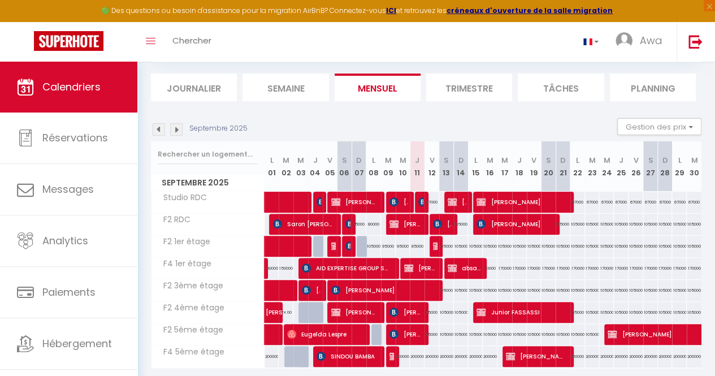
scroll to position [67, 0]
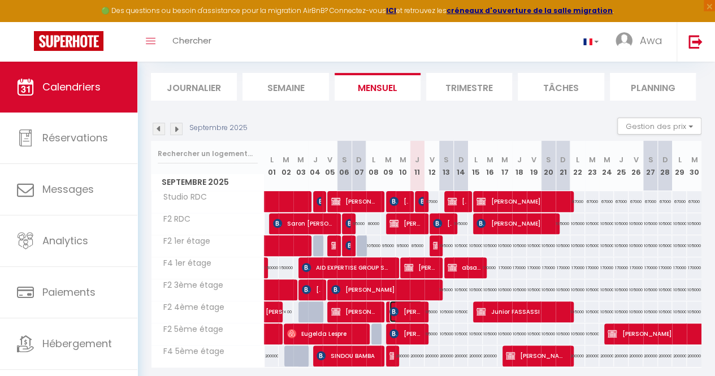
click at [408, 310] on span "[PERSON_NAME] veyretout" at bounding box center [406, 311] width 33 height 21
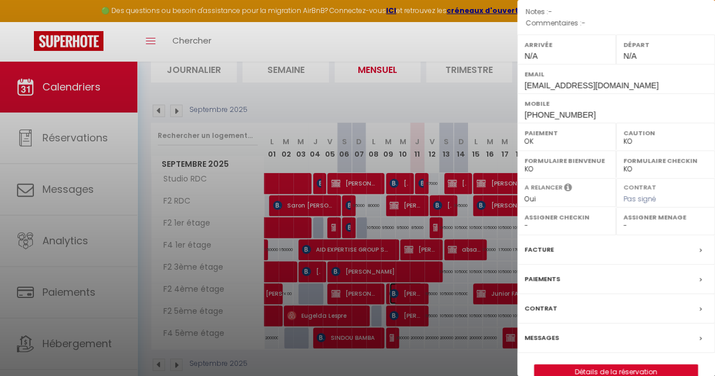
scroll to position [86, 0]
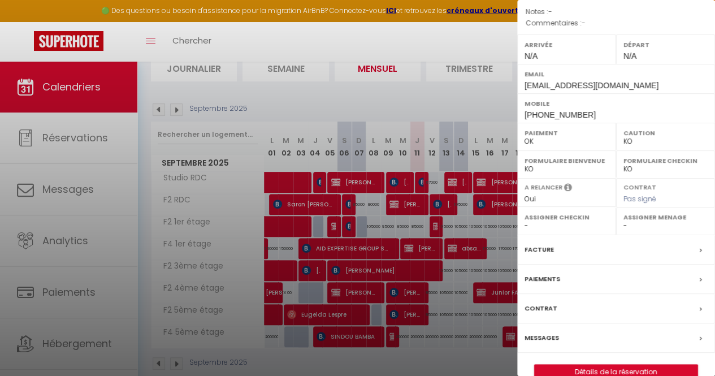
click at [673, 235] on div "Facture" at bounding box center [616, 249] width 198 height 29
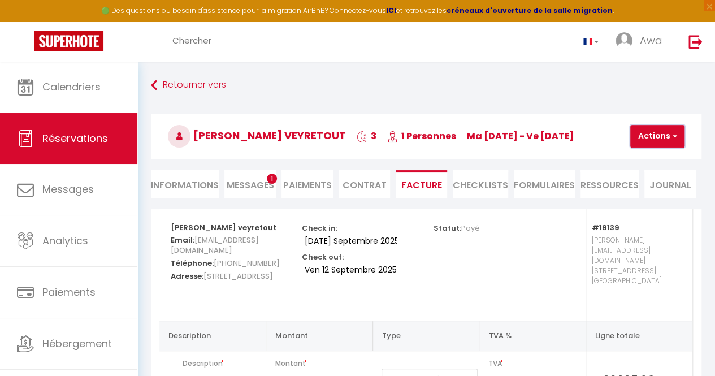
click at [645, 137] on button "Actions" at bounding box center [657, 136] width 54 height 23
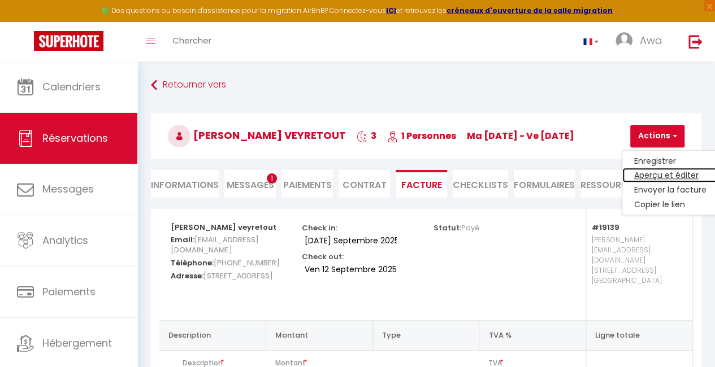
click at [646, 168] on link "Aperçu et éditer" at bounding box center [669, 175] width 95 height 15
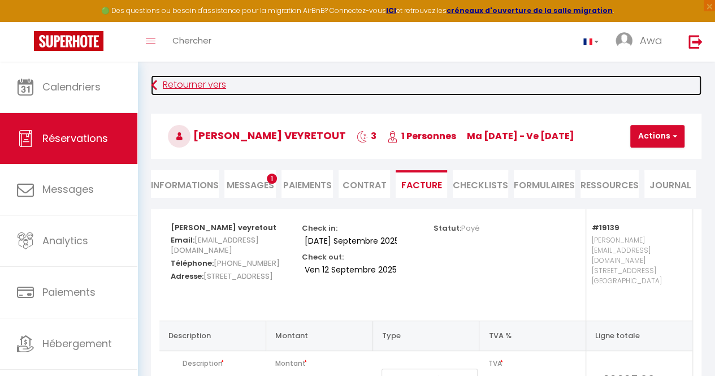
click at [210, 83] on link "Retourner vers" at bounding box center [426, 85] width 551 height 20
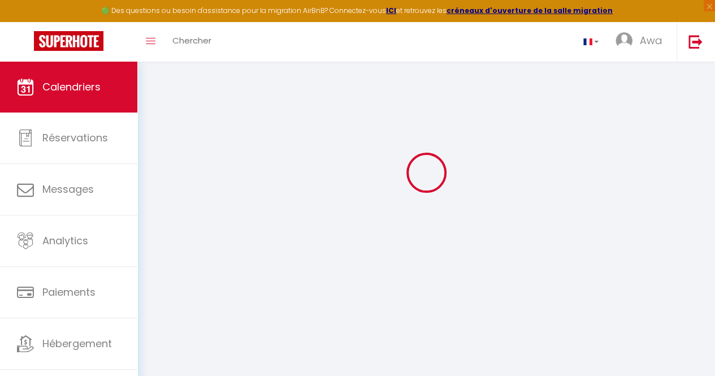
scroll to position [62, 0]
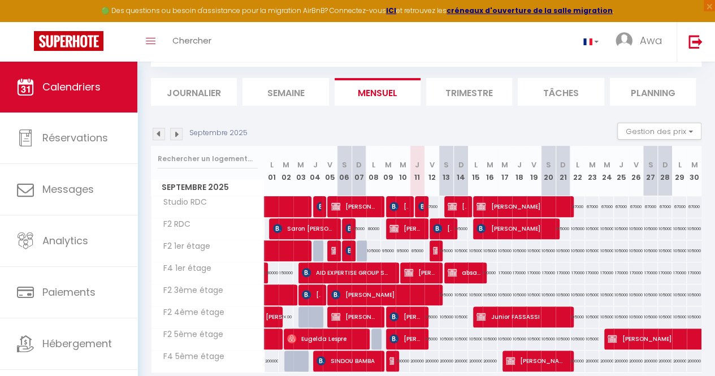
click at [194, 95] on li "Journalier" at bounding box center [194, 92] width 86 height 28
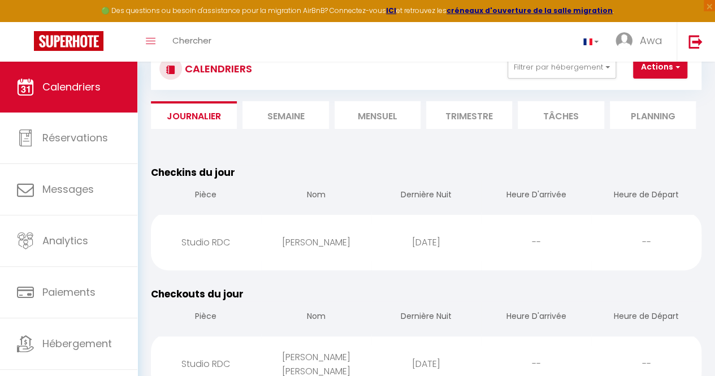
scroll to position [40, 0]
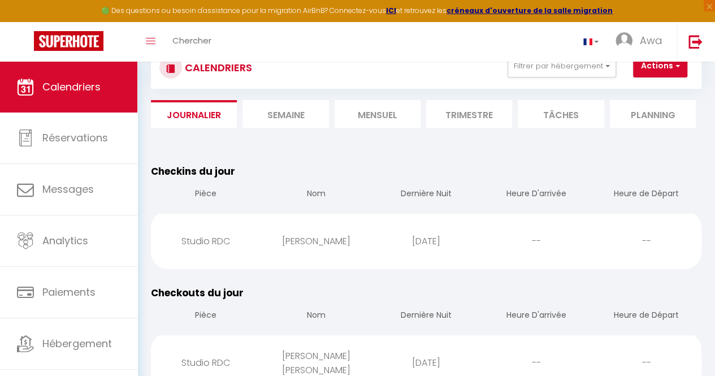
click at [380, 124] on li "Mensuel" at bounding box center [378, 114] width 86 height 28
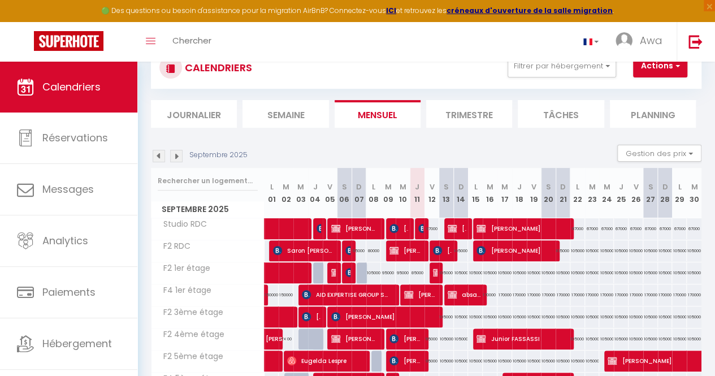
click at [409, 228] on div "67000" at bounding box center [416, 228] width 15 height 21
click at [397, 228] on span "[PERSON_NAME] [PERSON_NAME]" at bounding box center [399, 228] width 19 height 21
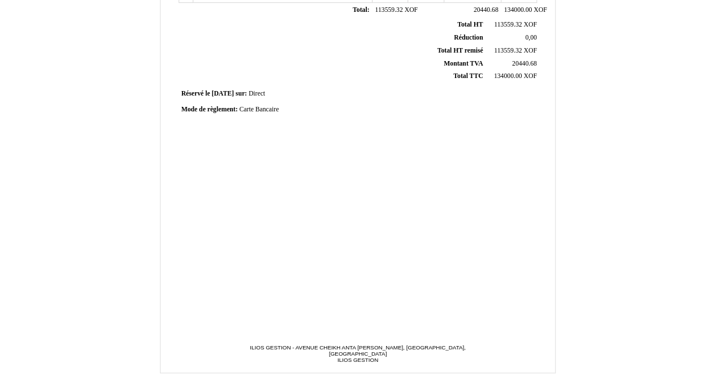
scroll to position [305, 0]
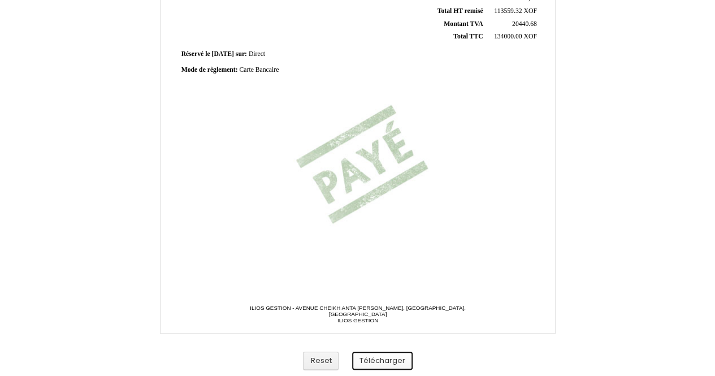
click at [381, 360] on button "Télécharger" at bounding box center [382, 361] width 60 height 19
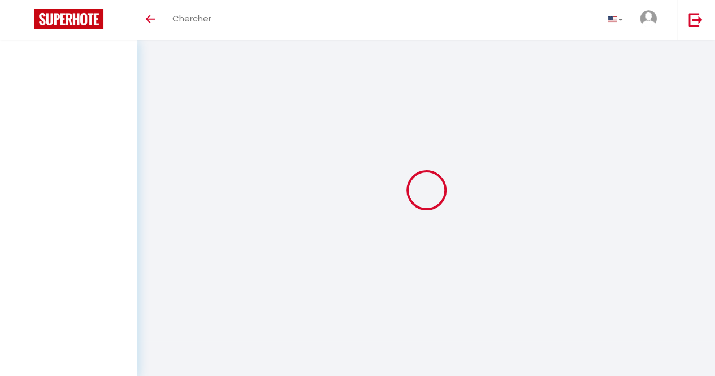
select select
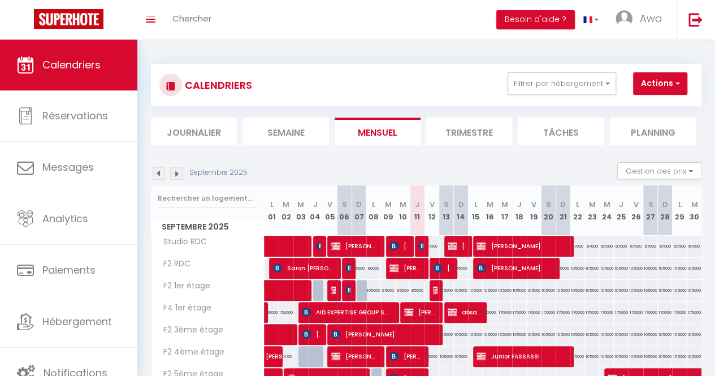
select select
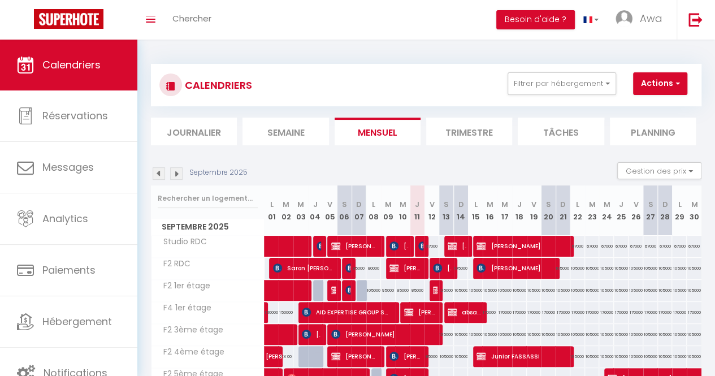
select select
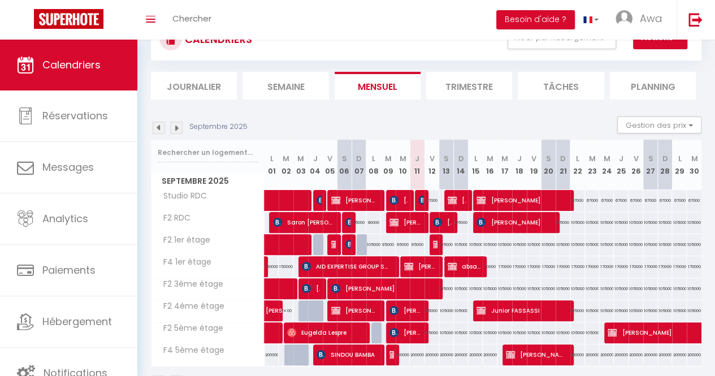
scroll to position [45, 0]
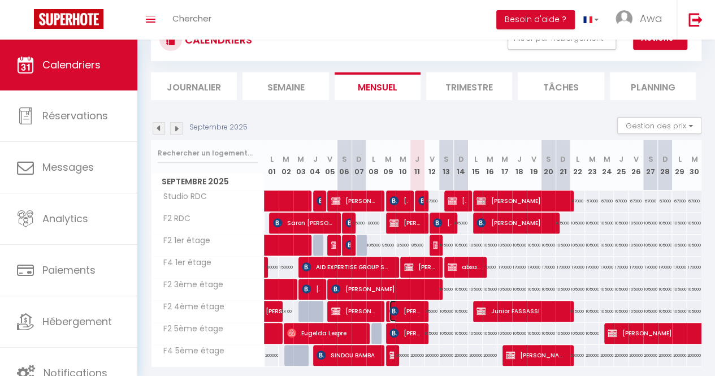
click at [397, 310] on span "[PERSON_NAME] veyretout" at bounding box center [406, 310] width 33 height 21
select select "KO"
select select "0"
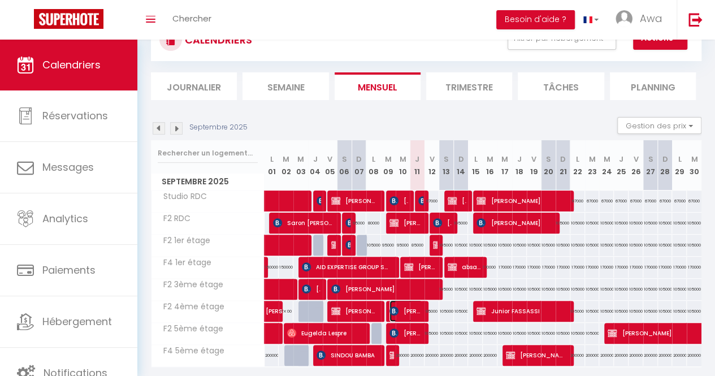
select select "1"
select select
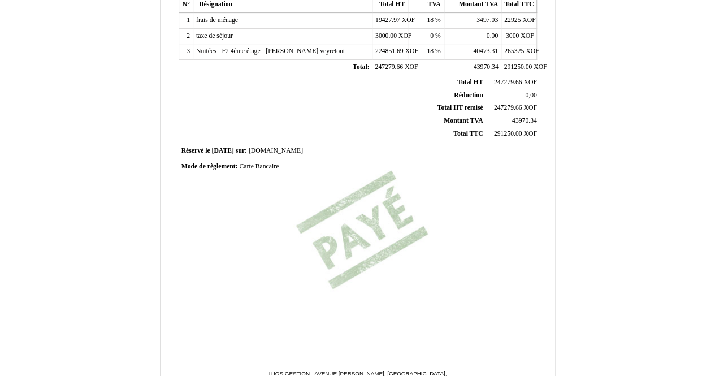
scroll to position [305, 0]
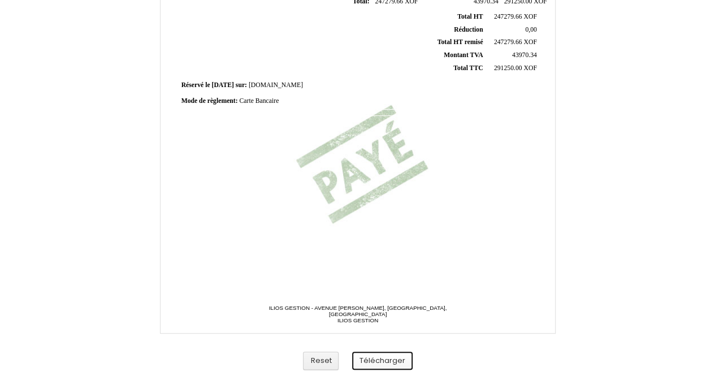
click at [380, 360] on button "Télécharger" at bounding box center [382, 361] width 60 height 19
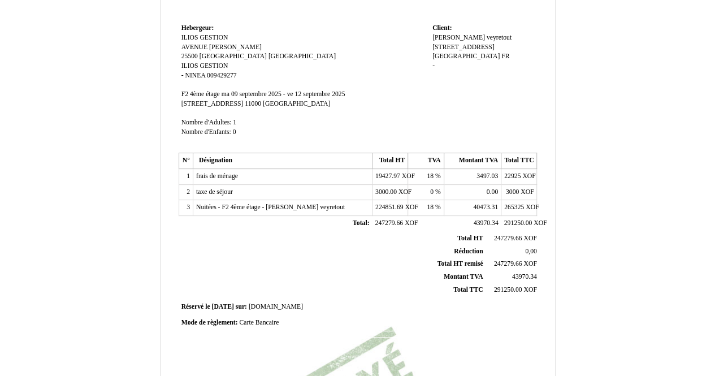
scroll to position [0, 0]
